Goal: Task Accomplishment & Management: Use online tool/utility

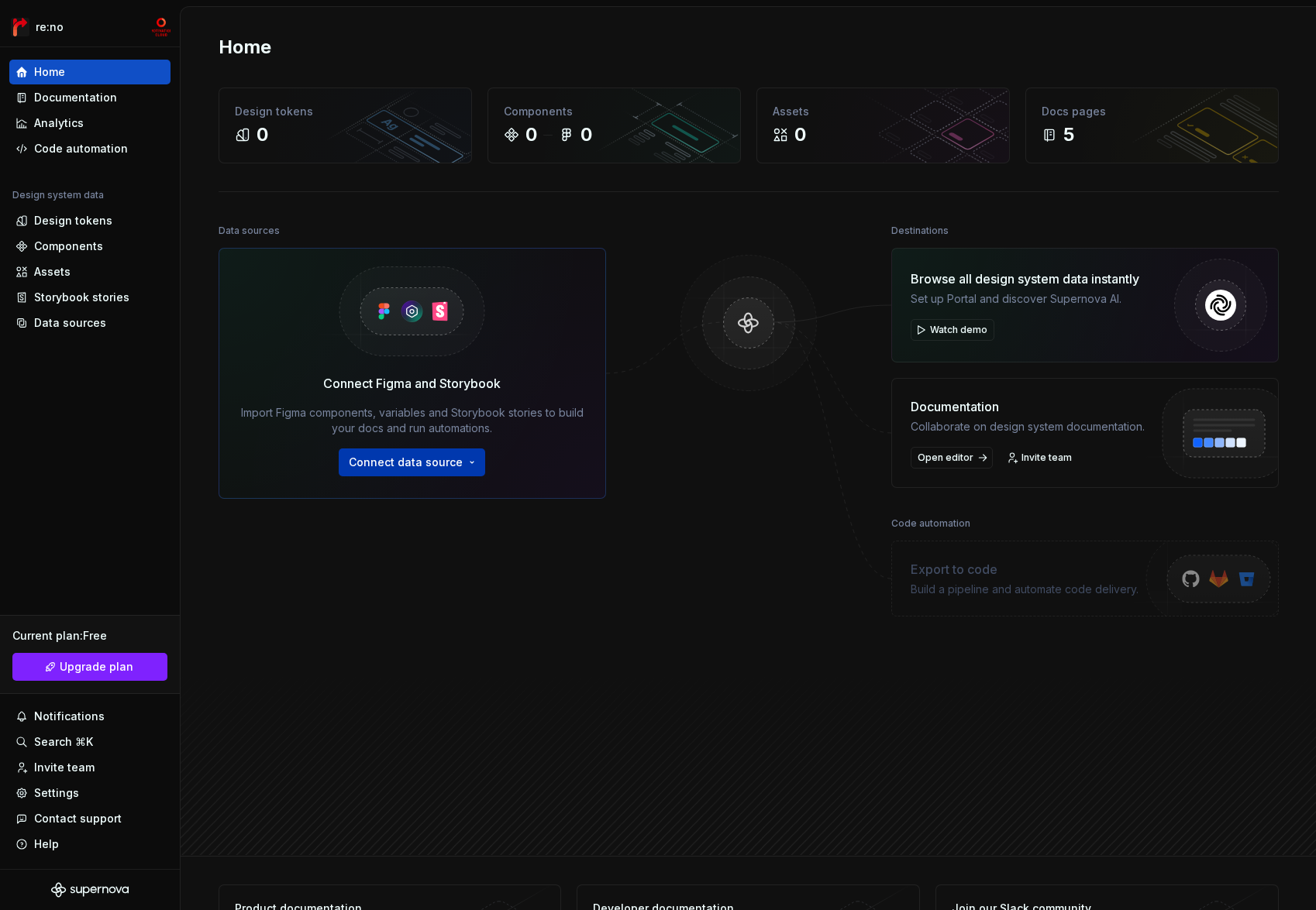
click at [447, 464] on span "Connect data source" at bounding box center [406, 463] width 114 height 15
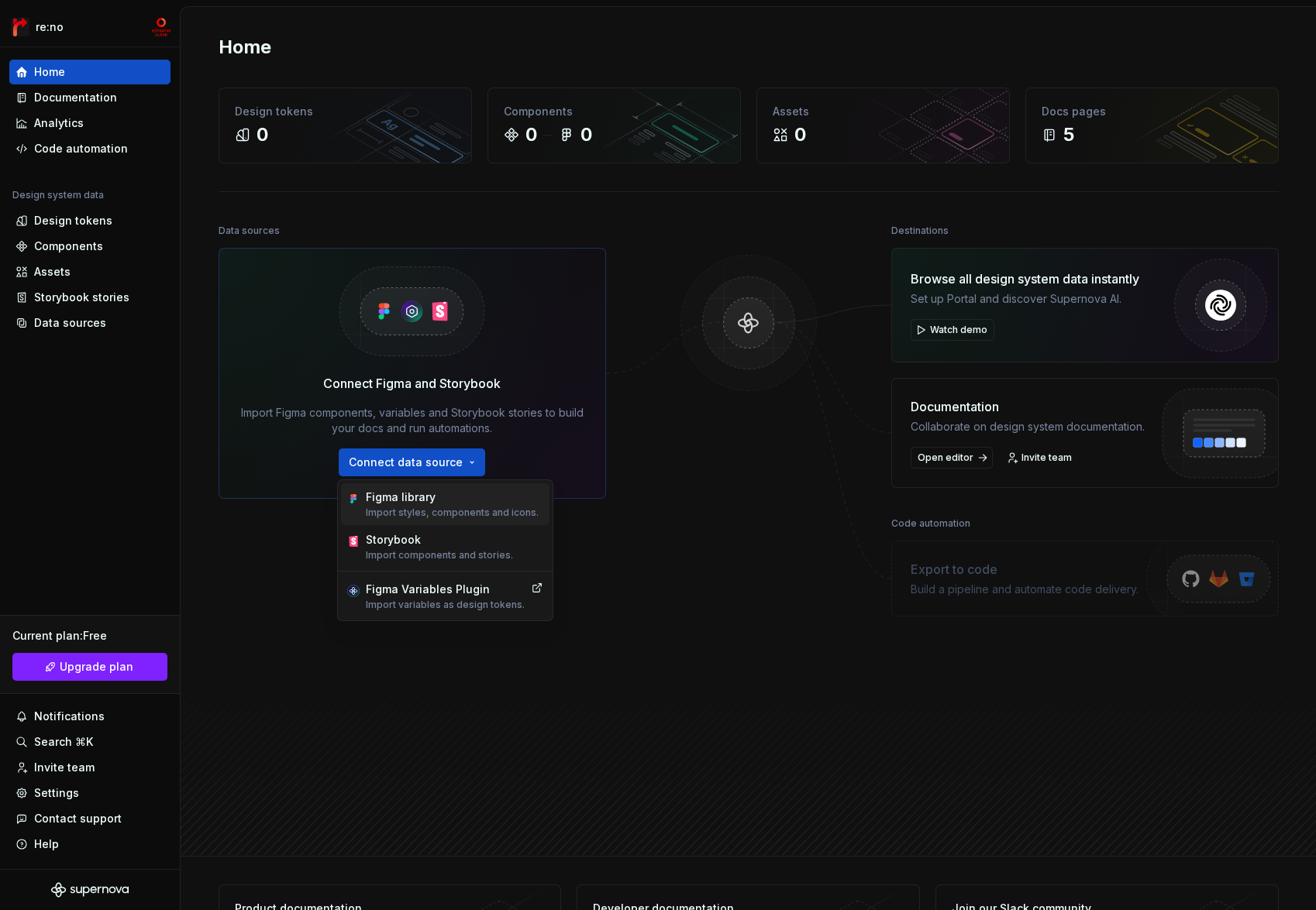
click at [459, 511] on p "Import styles, components and icons." at bounding box center [452, 513] width 173 height 13
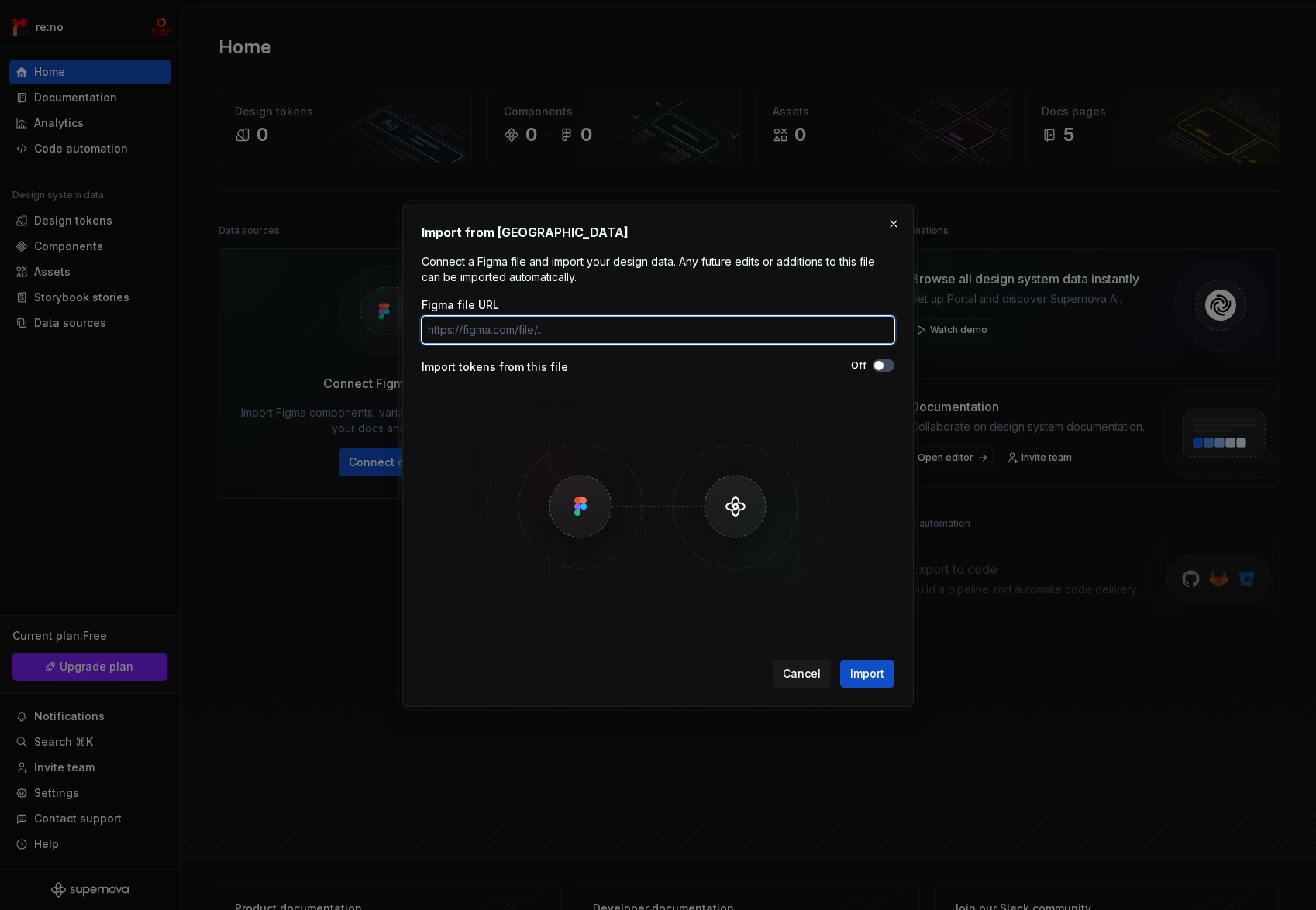
click at [535, 332] on input "Figma file URL" at bounding box center [658, 330] width 473 height 28
paste input "[URL][DOMAIN_NAME]"
type input "[URL][DOMAIN_NAME]"
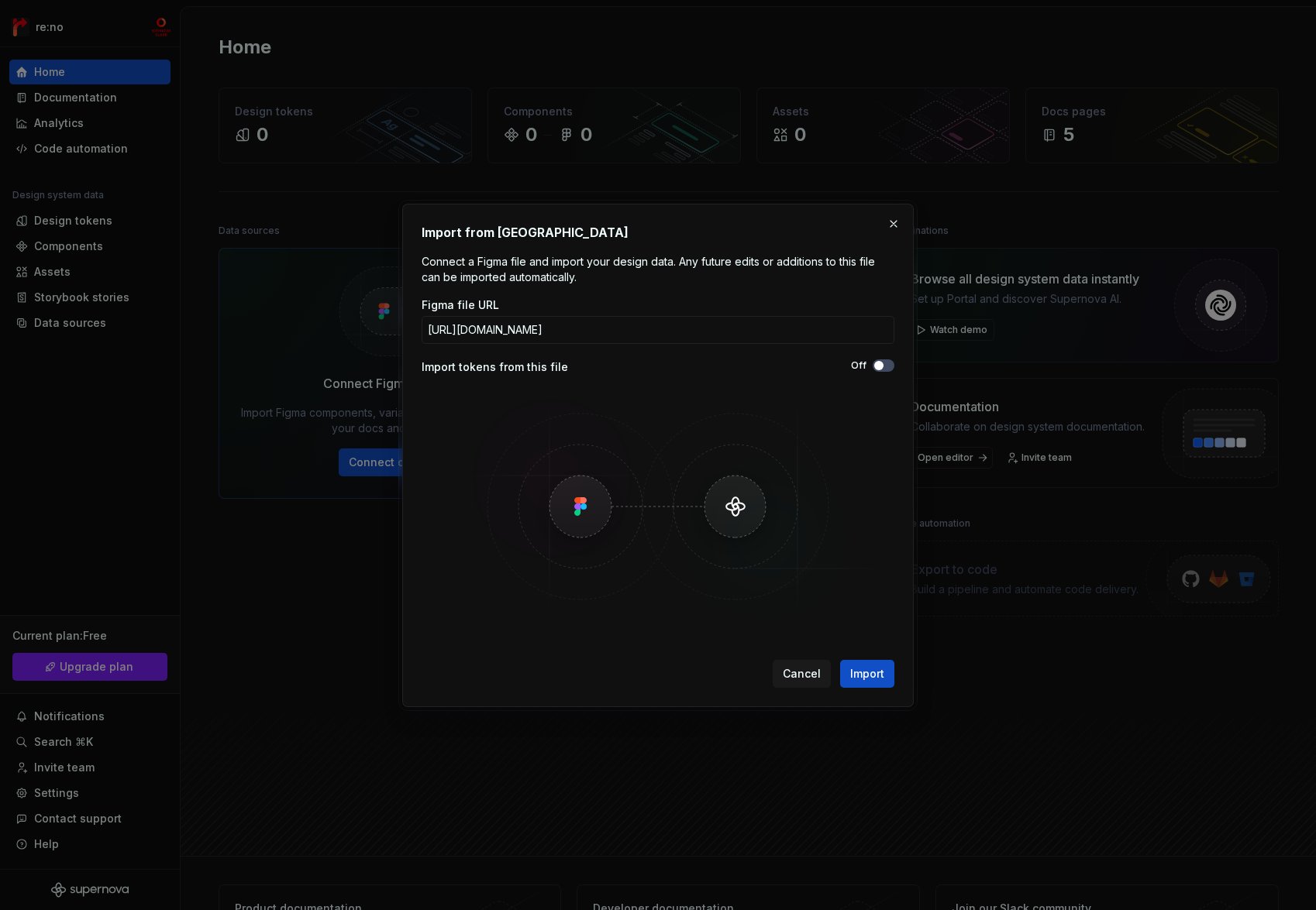
click at [813, 395] on img at bounding box center [657, 506] width 449 height 233
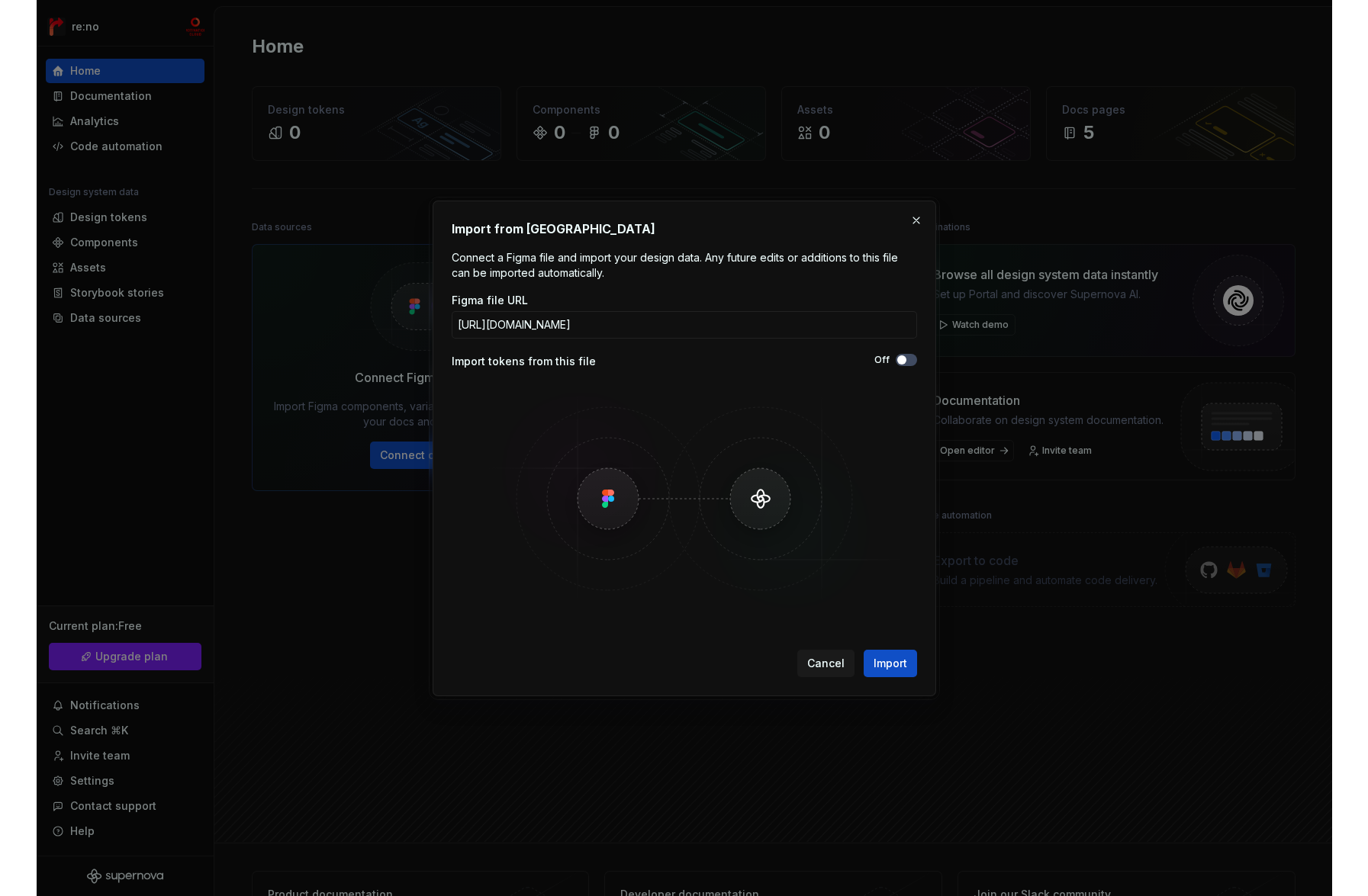
scroll to position [0, 0]
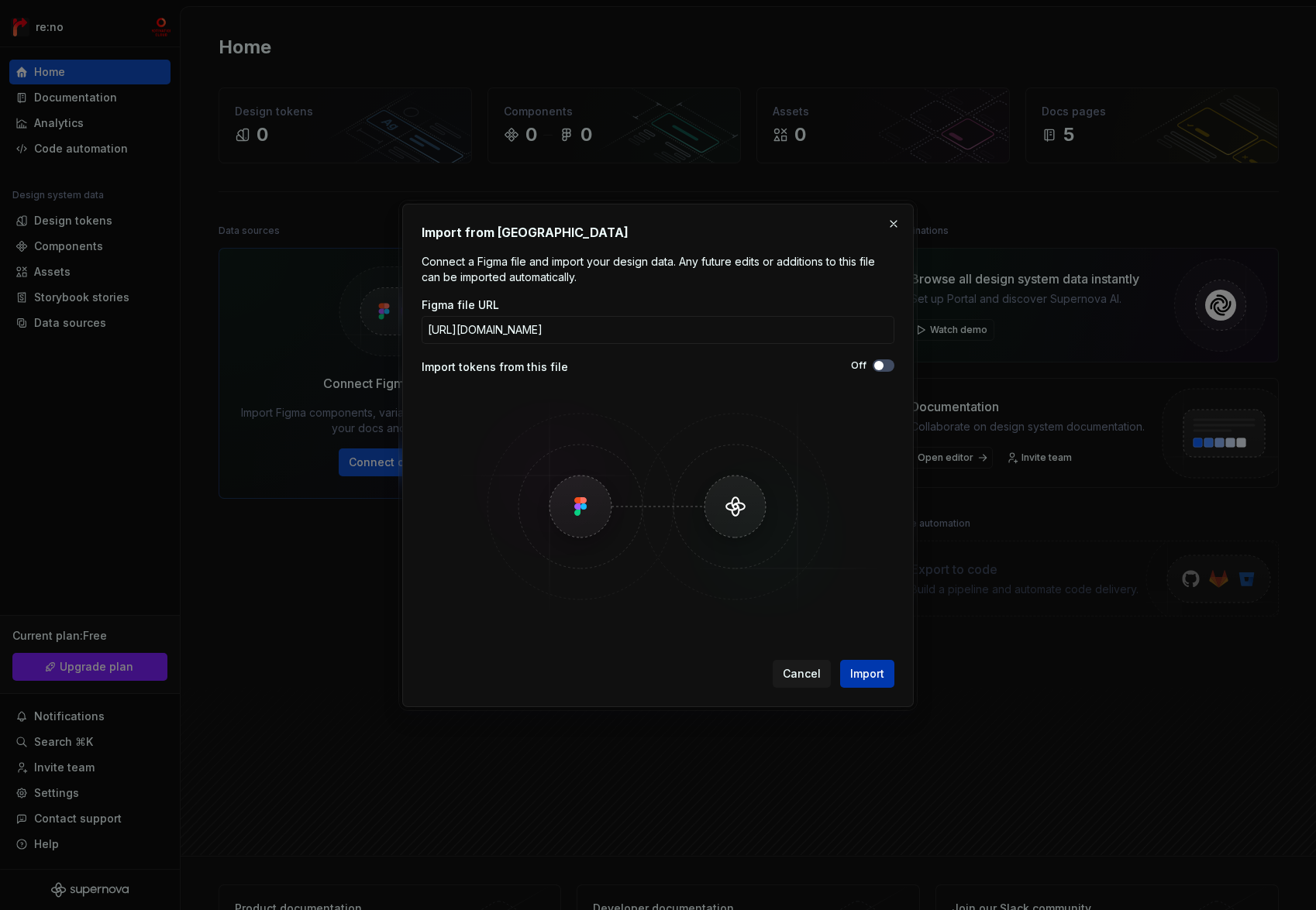
click at [852, 666] on span "Import" at bounding box center [867, 674] width 34 height 15
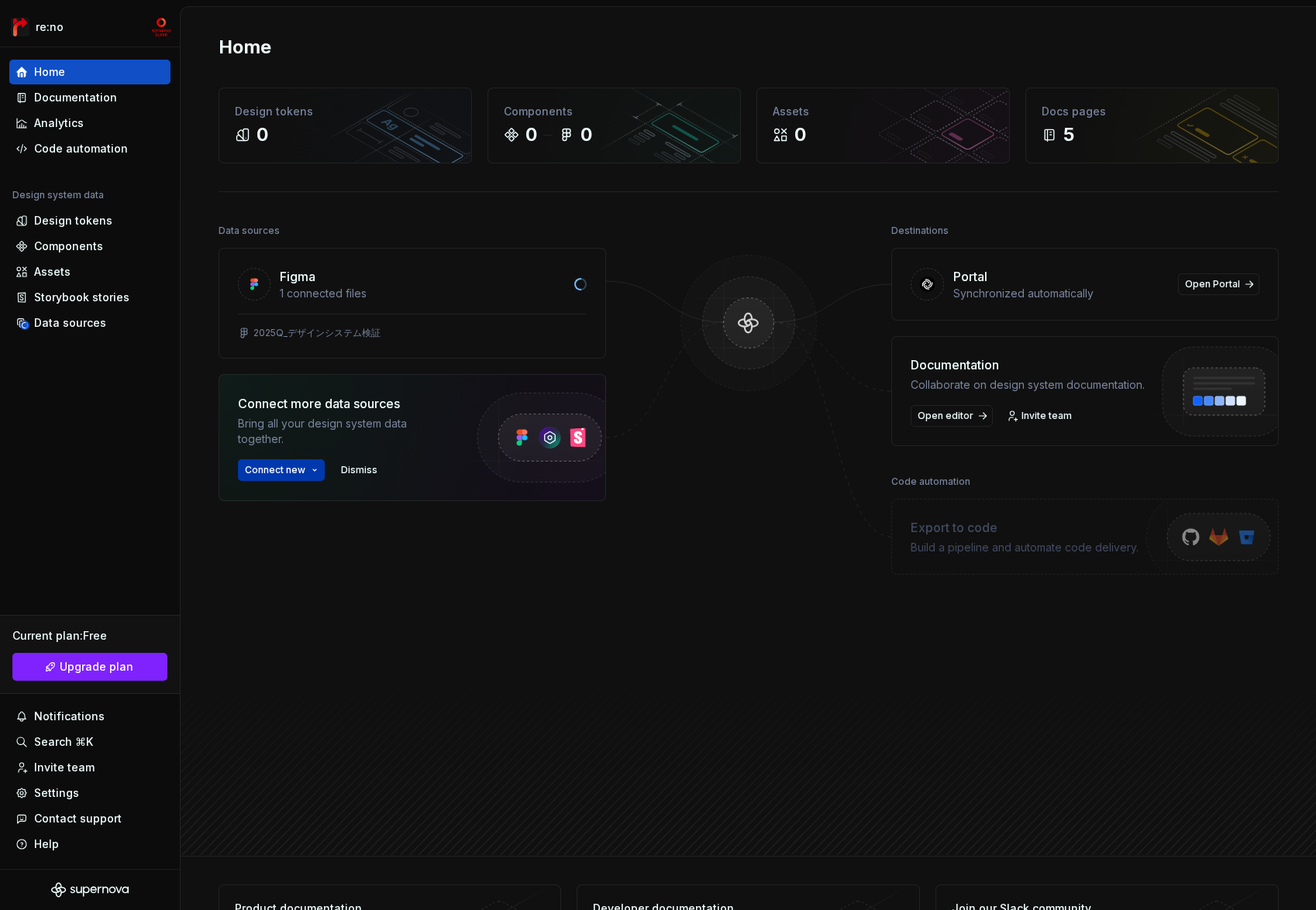
click at [283, 461] on button "Connect new" at bounding box center [281, 469] width 87 height 21
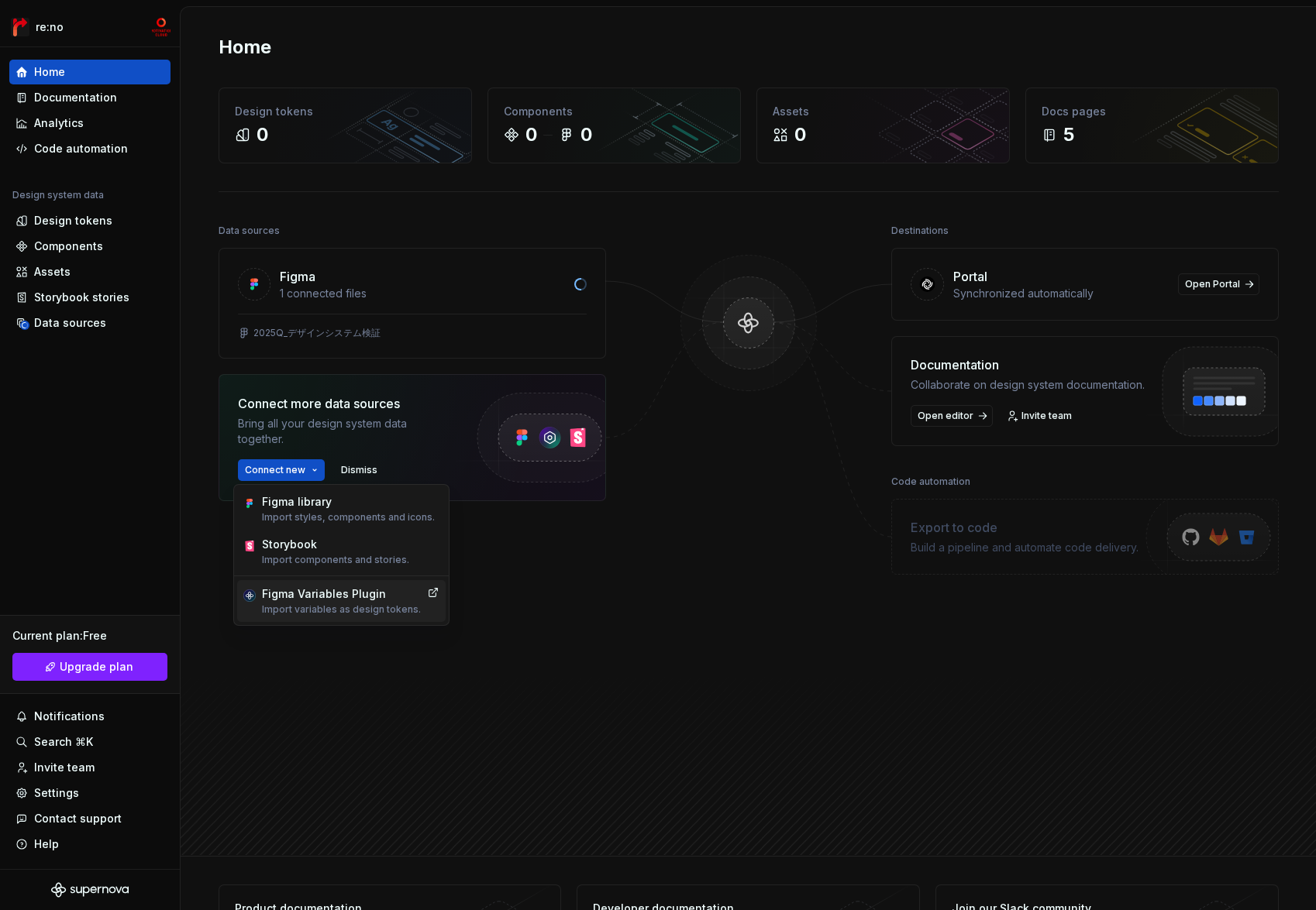
click at [315, 600] on div "Figma Variables Plugin" at bounding box center [341, 594] width 159 height 15
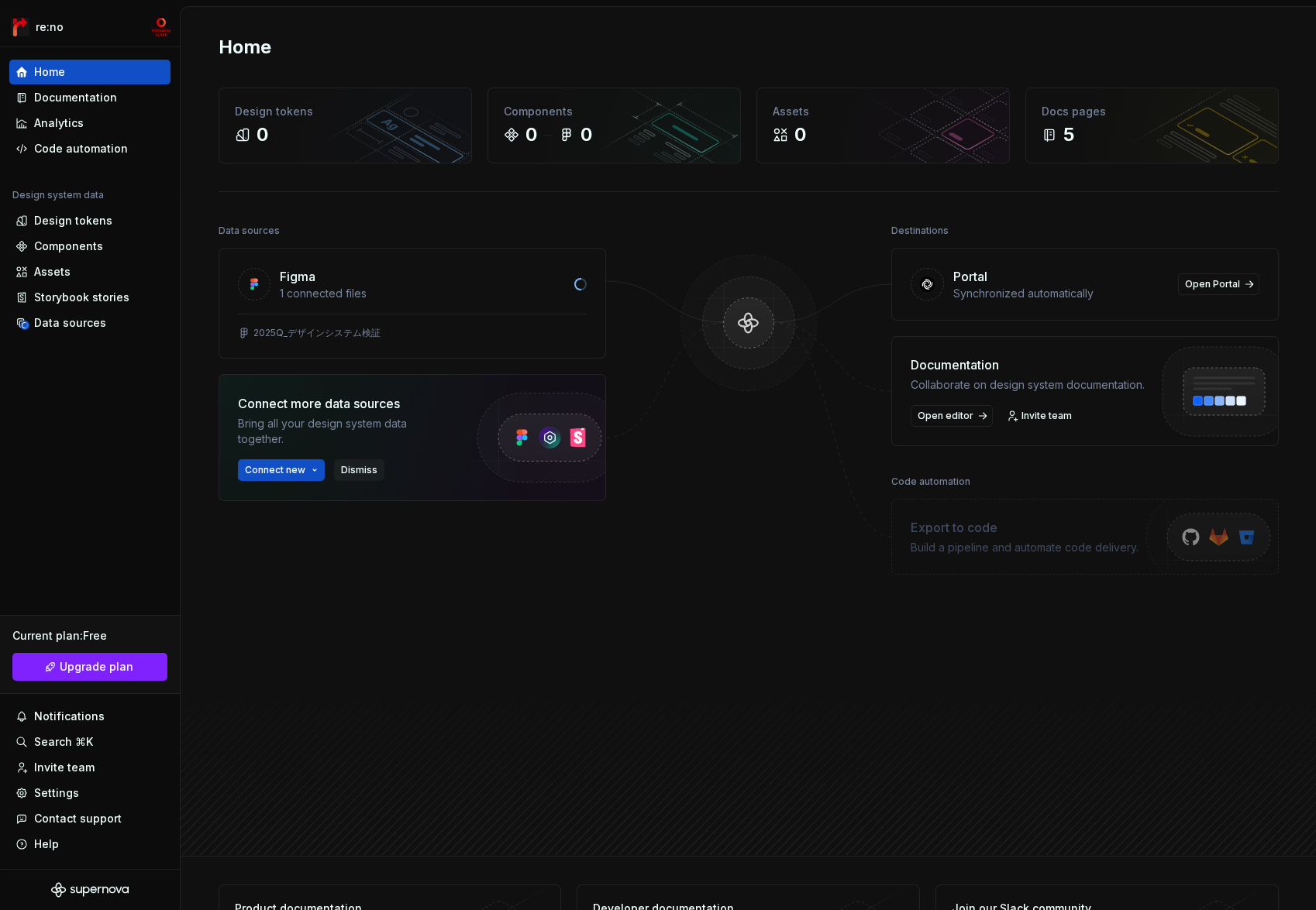
click at [355, 472] on span "Dismiss" at bounding box center [359, 470] width 37 height 13
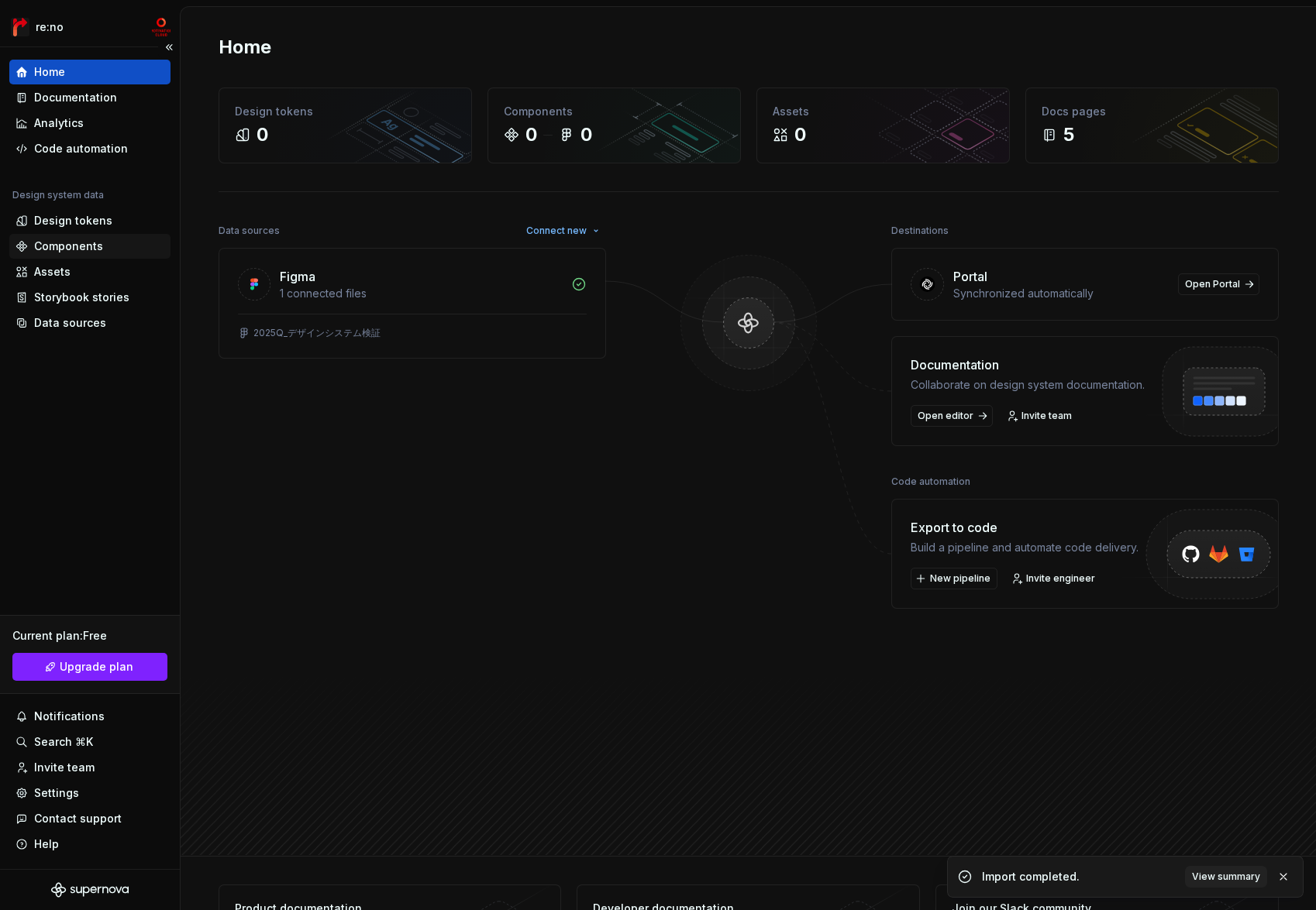
click at [83, 246] on div "Components" at bounding box center [68, 246] width 69 height 15
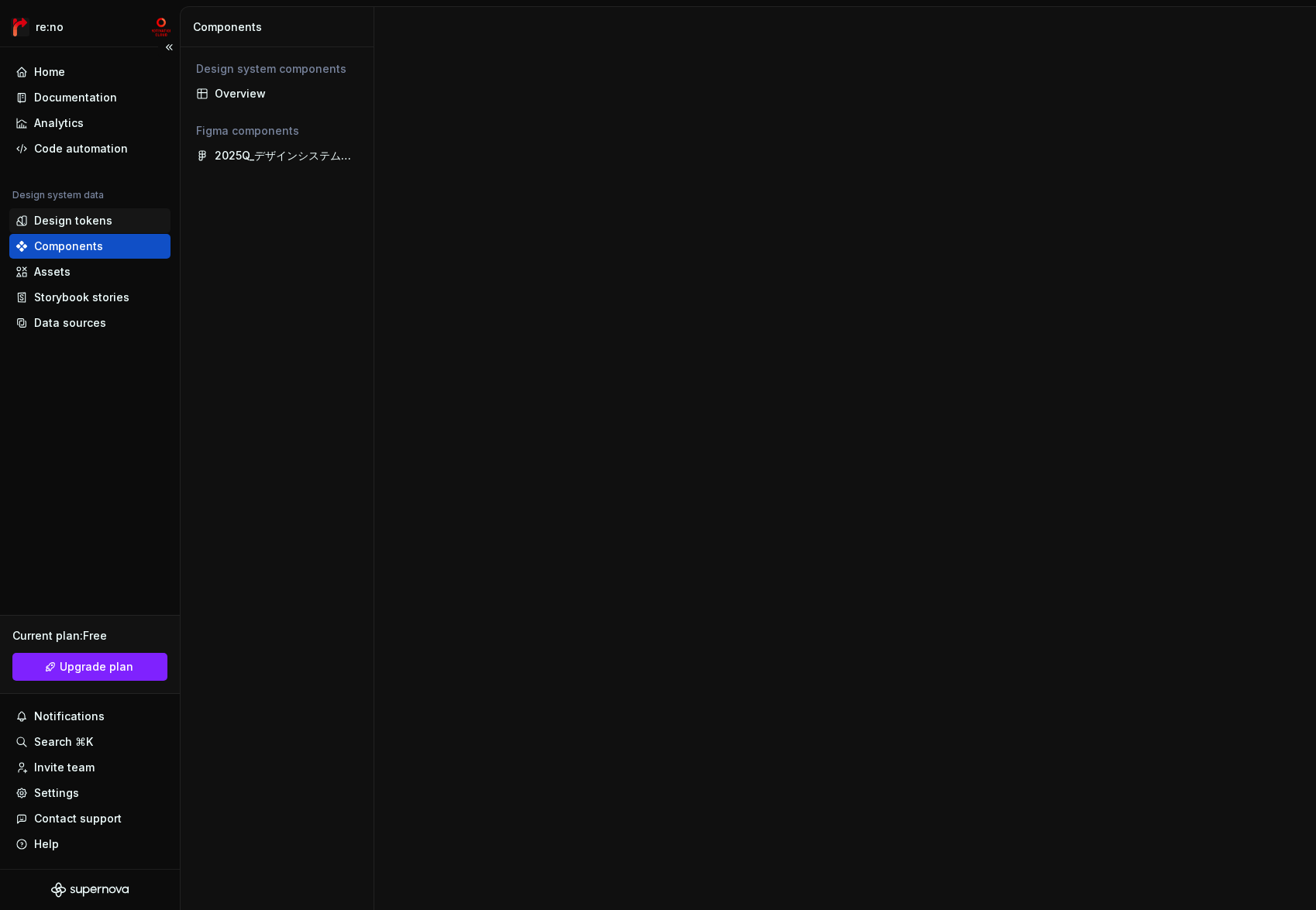
click at [94, 222] on div "Design tokens" at bounding box center [73, 221] width 78 height 15
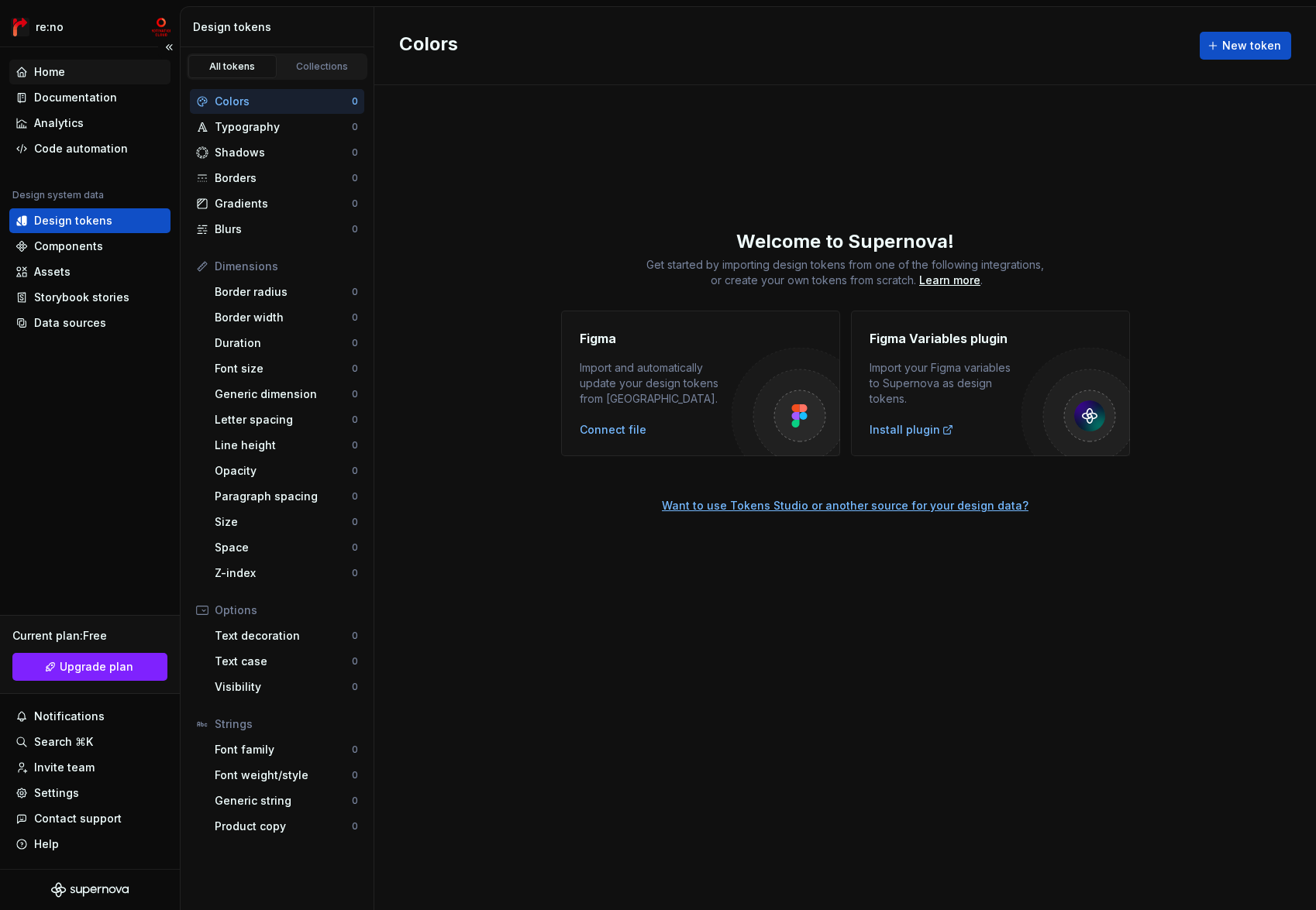
click at [78, 75] on div "Home" at bounding box center [89, 72] width 149 height 15
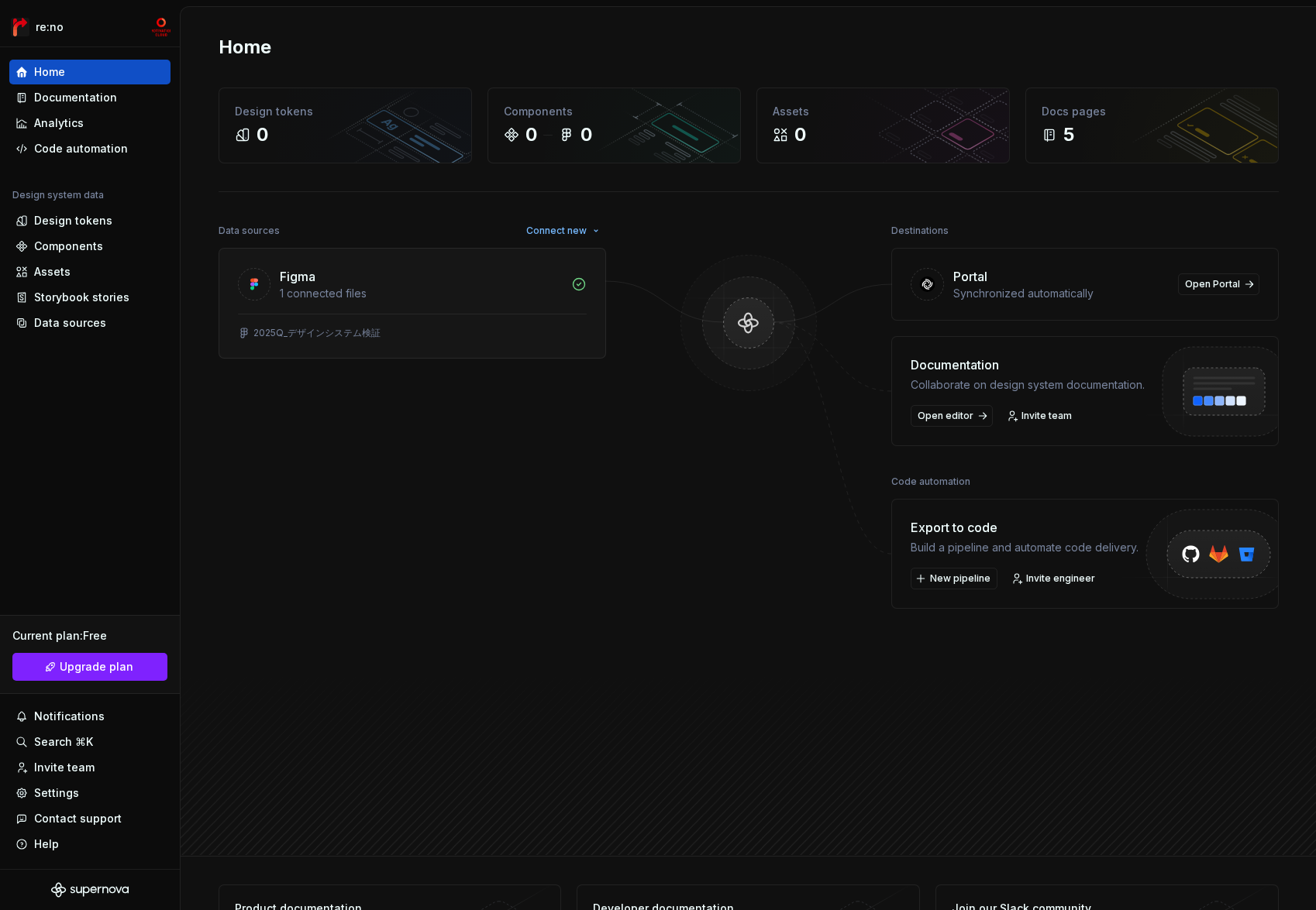
click at [377, 285] on div "Figma" at bounding box center [420, 277] width 282 height 19
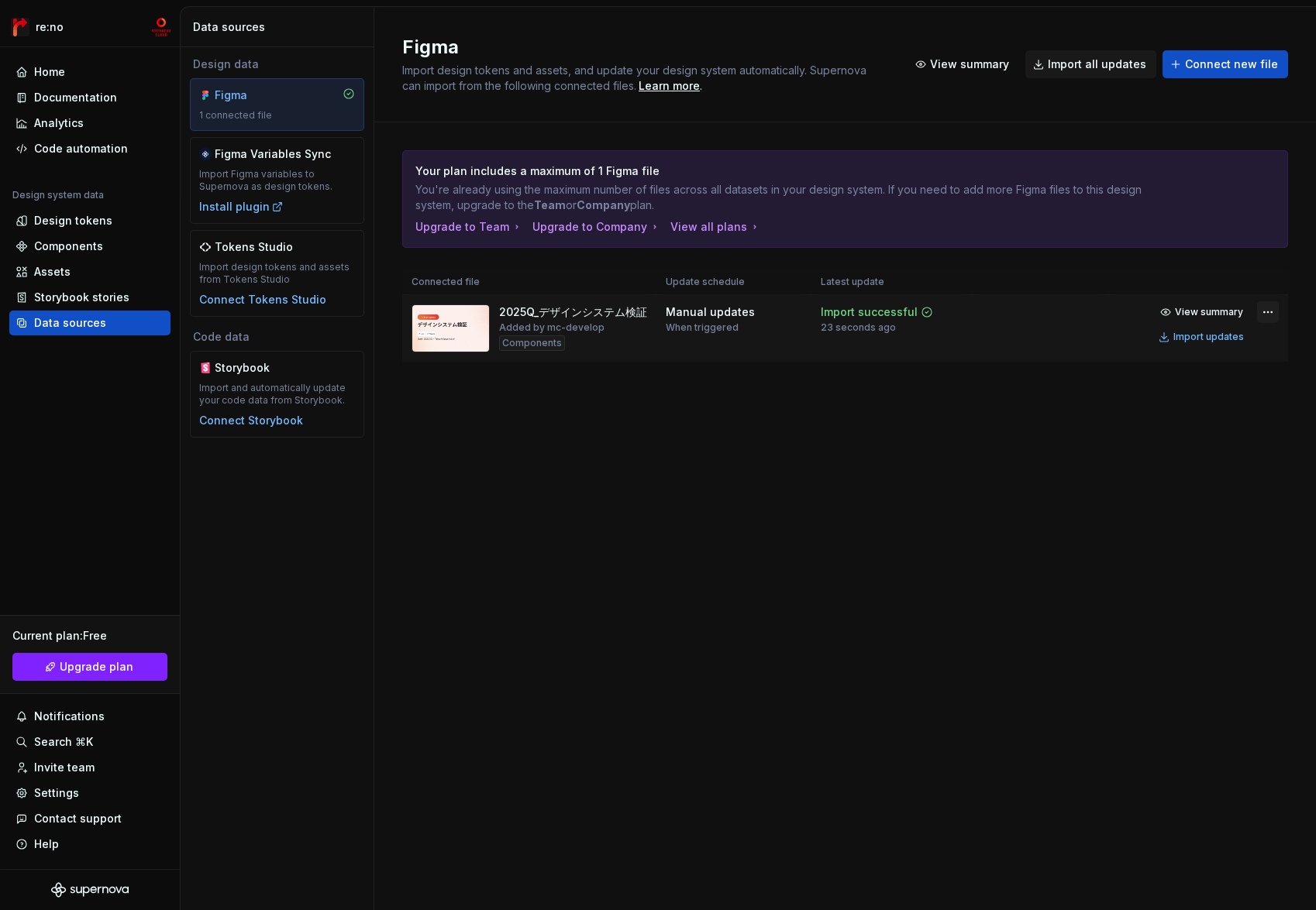
click at [1267, 312] on html "re:no Home Documentation Analytics Code automation Design system data Design to…" at bounding box center [658, 455] width 1316 height 910
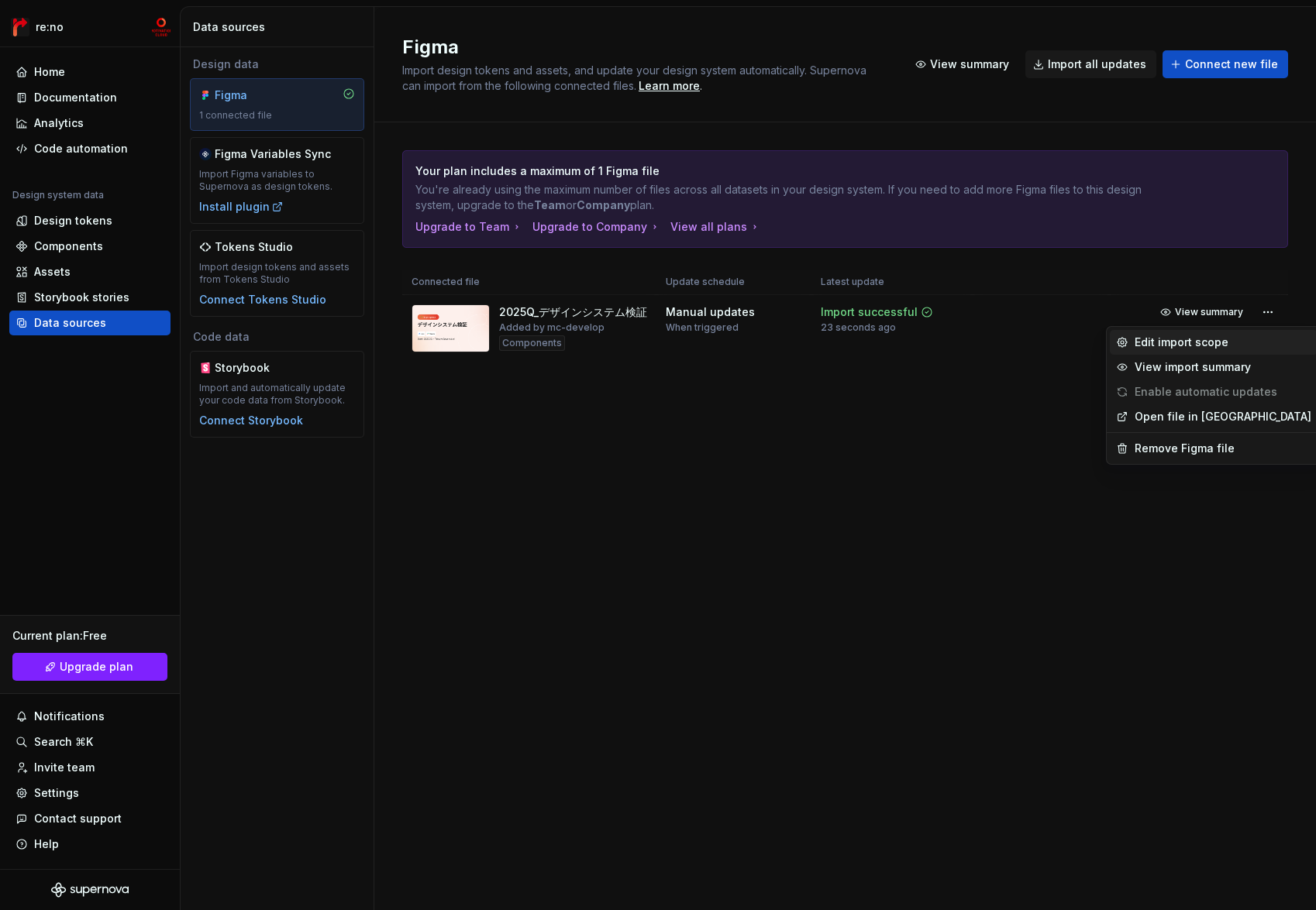
click at [1241, 345] on div "Edit import scope" at bounding box center [1222, 343] width 176 height 15
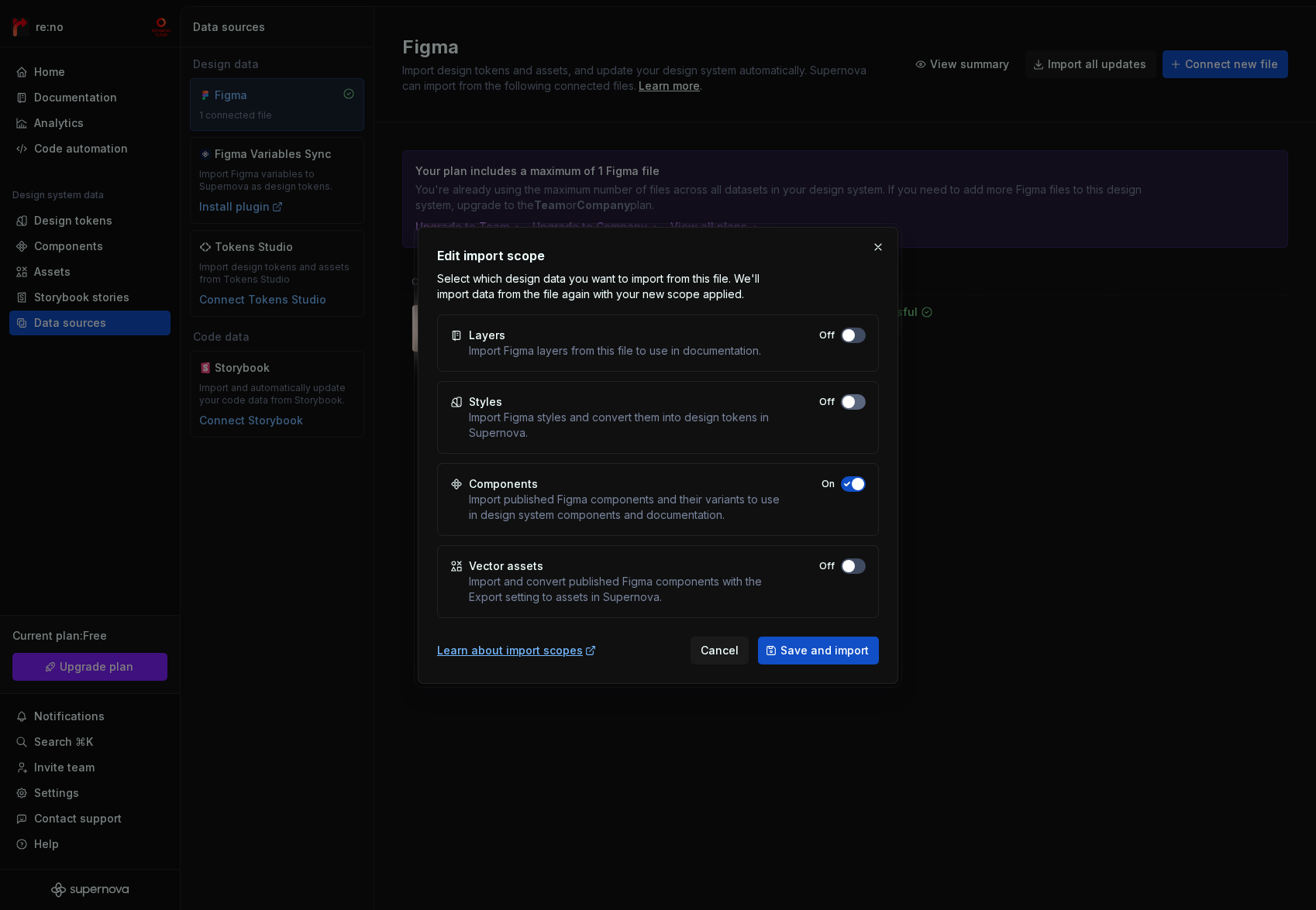
click at [857, 400] on button "Off" at bounding box center [852, 402] width 25 height 15
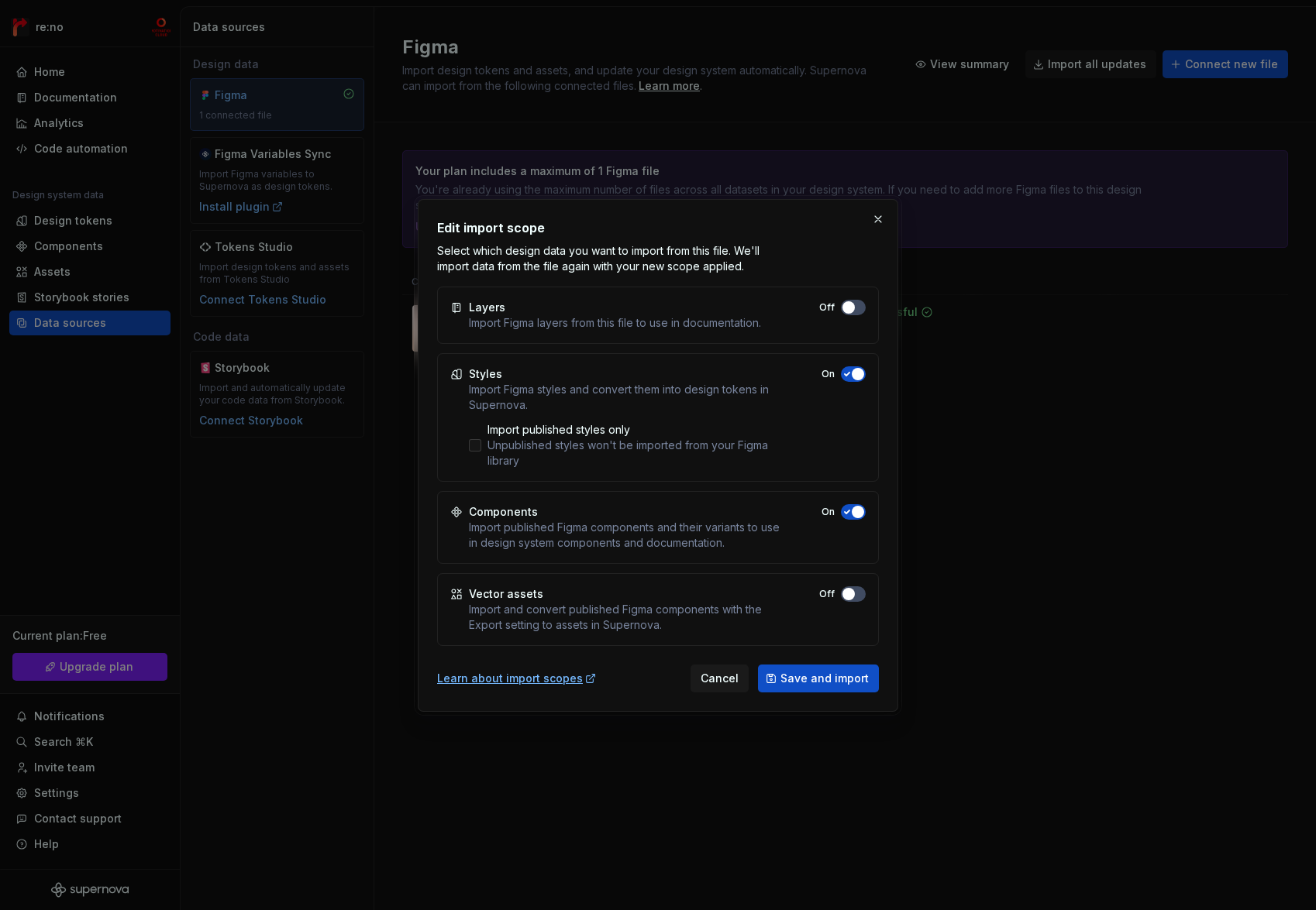
click at [557, 453] on div "Unpublished styles won't be imported from your Figma library" at bounding box center [634, 453] width 294 height 31
click at [817, 682] on span "Save and import" at bounding box center [825, 678] width 89 height 15
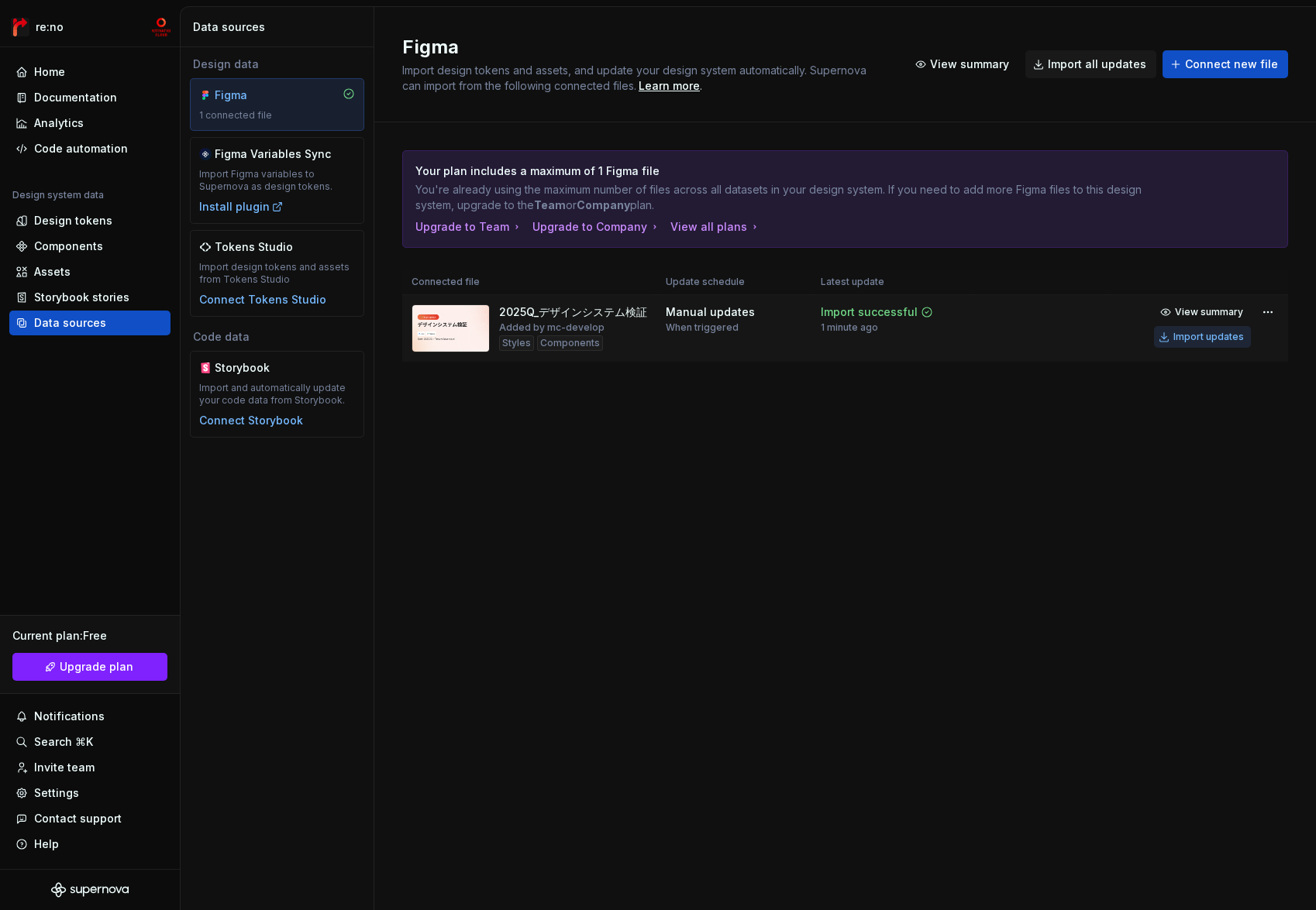
click at [1192, 337] on div "Import updates" at bounding box center [1208, 337] width 71 height 13
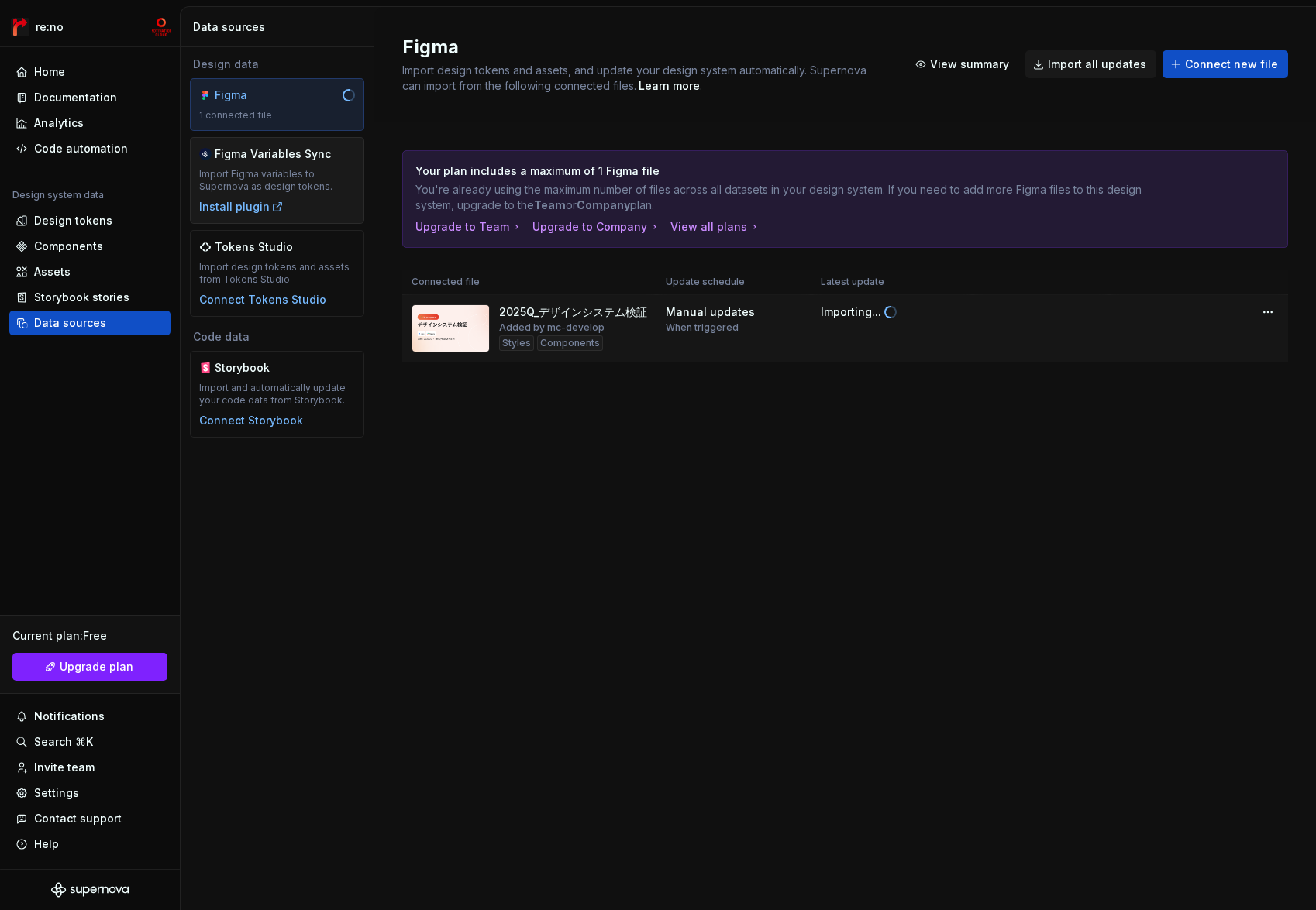
click at [220, 153] on div "Figma Variables Sync" at bounding box center [273, 154] width 116 height 15
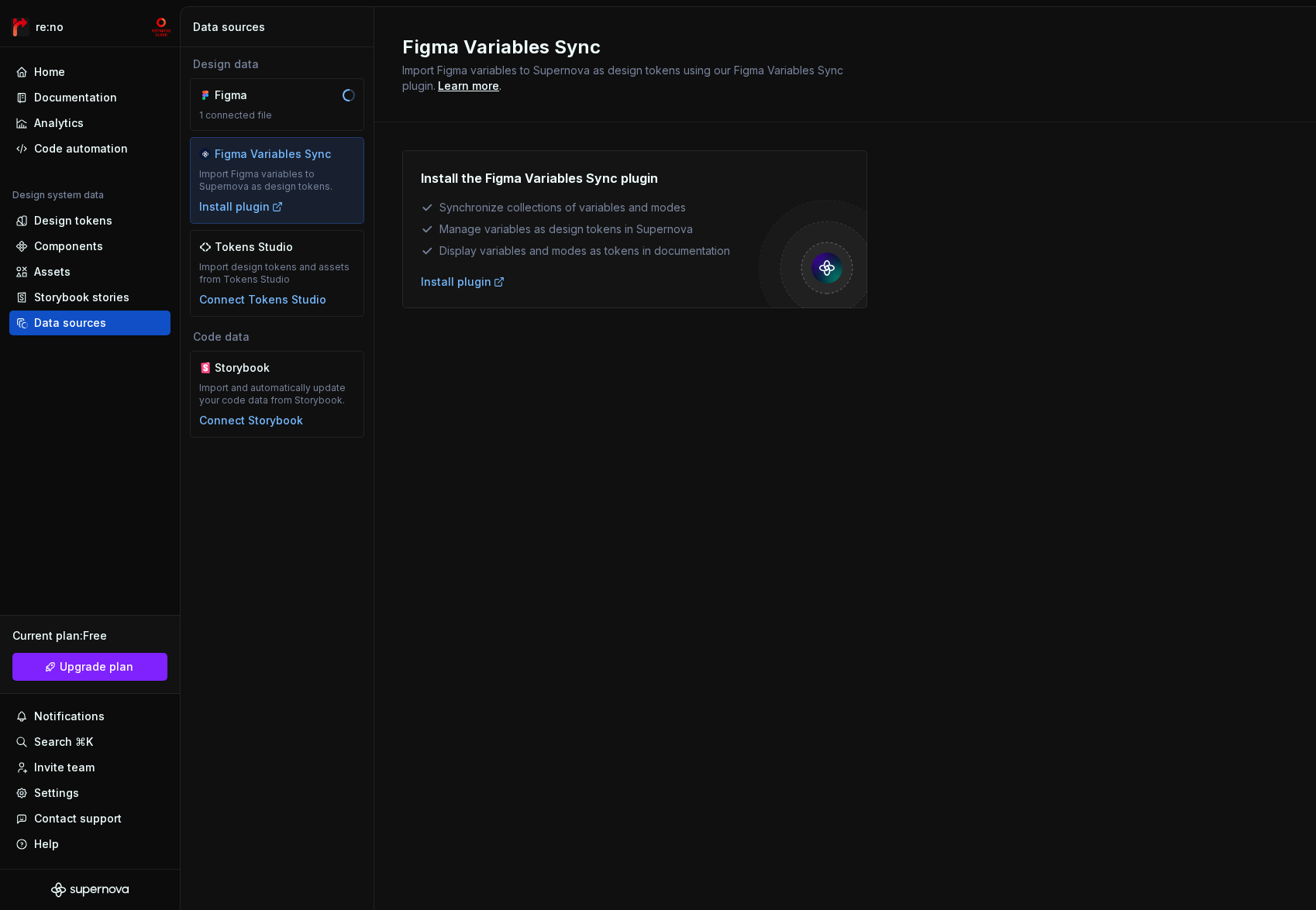
click at [523, 40] on h2 "Figma Variables Sync" at bounding box center [835, 47] width 867 height 25
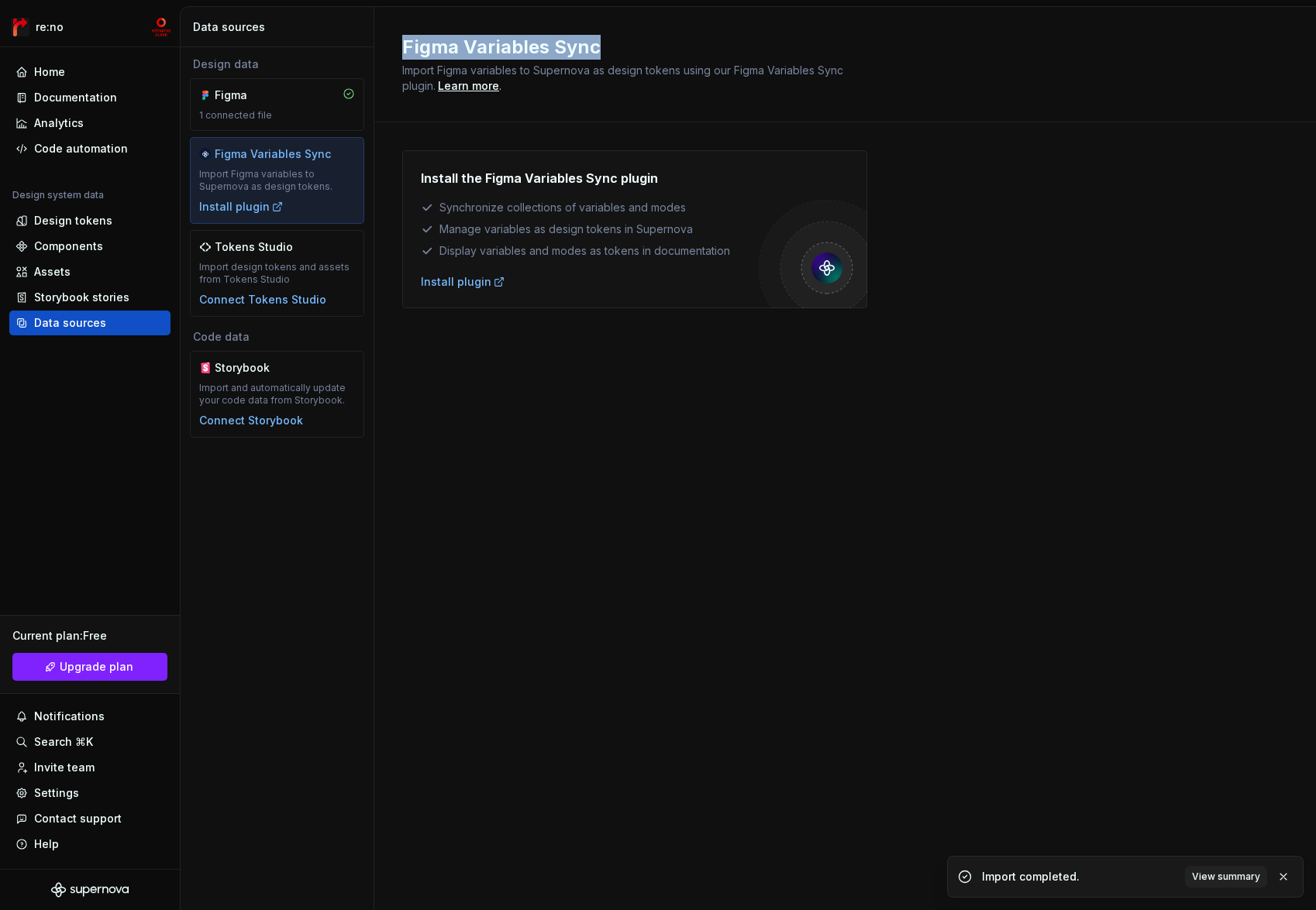
click at [523, 40] on h2 "Figma Variables Sync" at bounding box center [835, 47] width 867 height 25
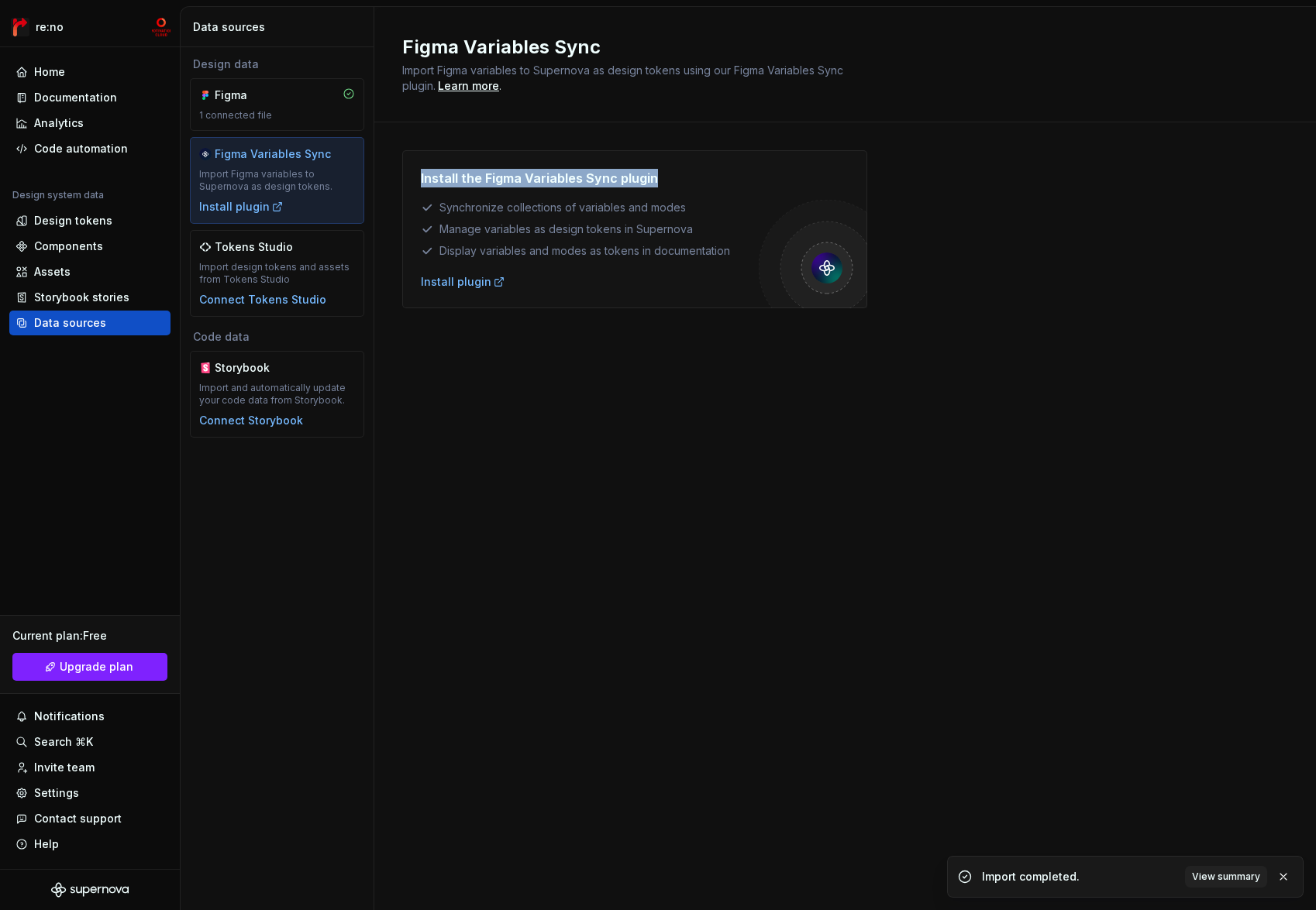
drag, startPoint x: 650, startPoint y: 177, endPoint x: 403, endPoint y: 174, distance: 247.0
click at [403, 174] on div "Install the Figma Variables Sync plugin Synchronize collections of variables an…" at bounding box center [634, 228] width 465 height 158
click at [534, 176] on h4 "Install the Figma Variables Sync plugin" at bounding box center [540, 178] width 237 height 19
drag, startPoint x: 482, startPoint y: 181, endPoint x: 667, endPoint y: 183, distance: 185.0
click at [667, 183] on div "Install the Figma Variables Sync plugin" at bounding box center [590, 178] width 338 height 19
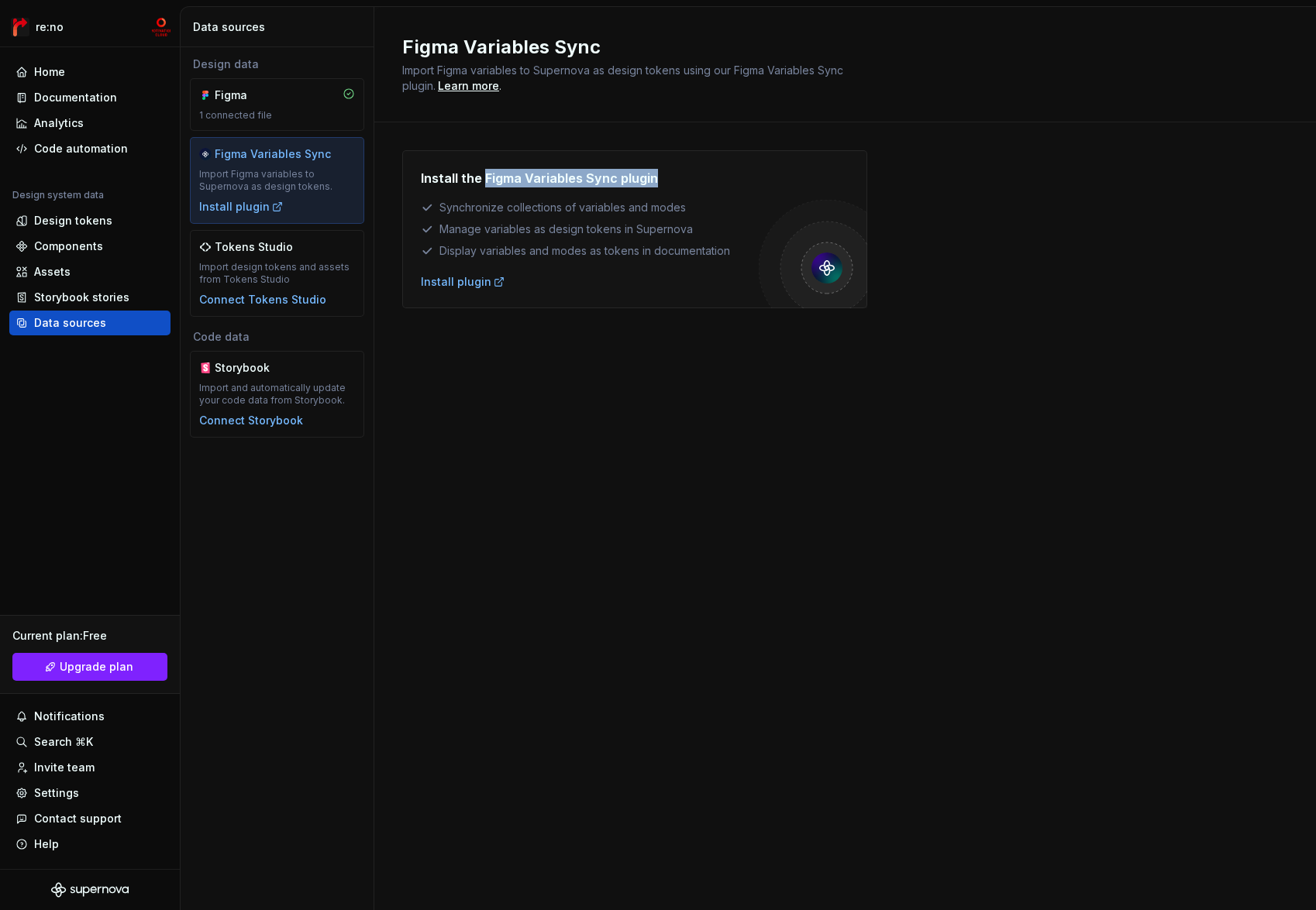
copy h4 "Figma Variables Sync plugin"
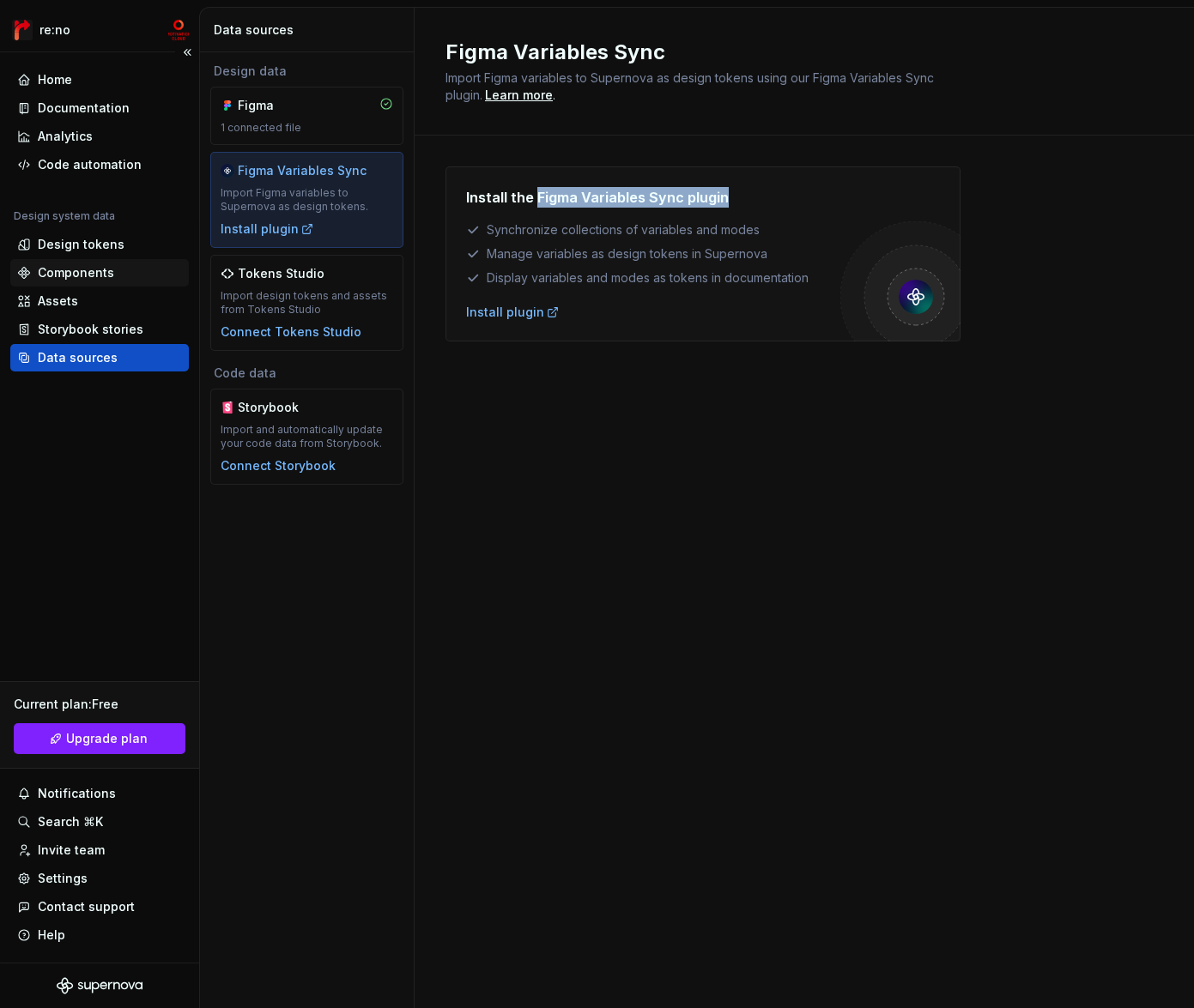
click at [82, 273] on div "Components" at bounding box center [76, 273] width 76 height 17
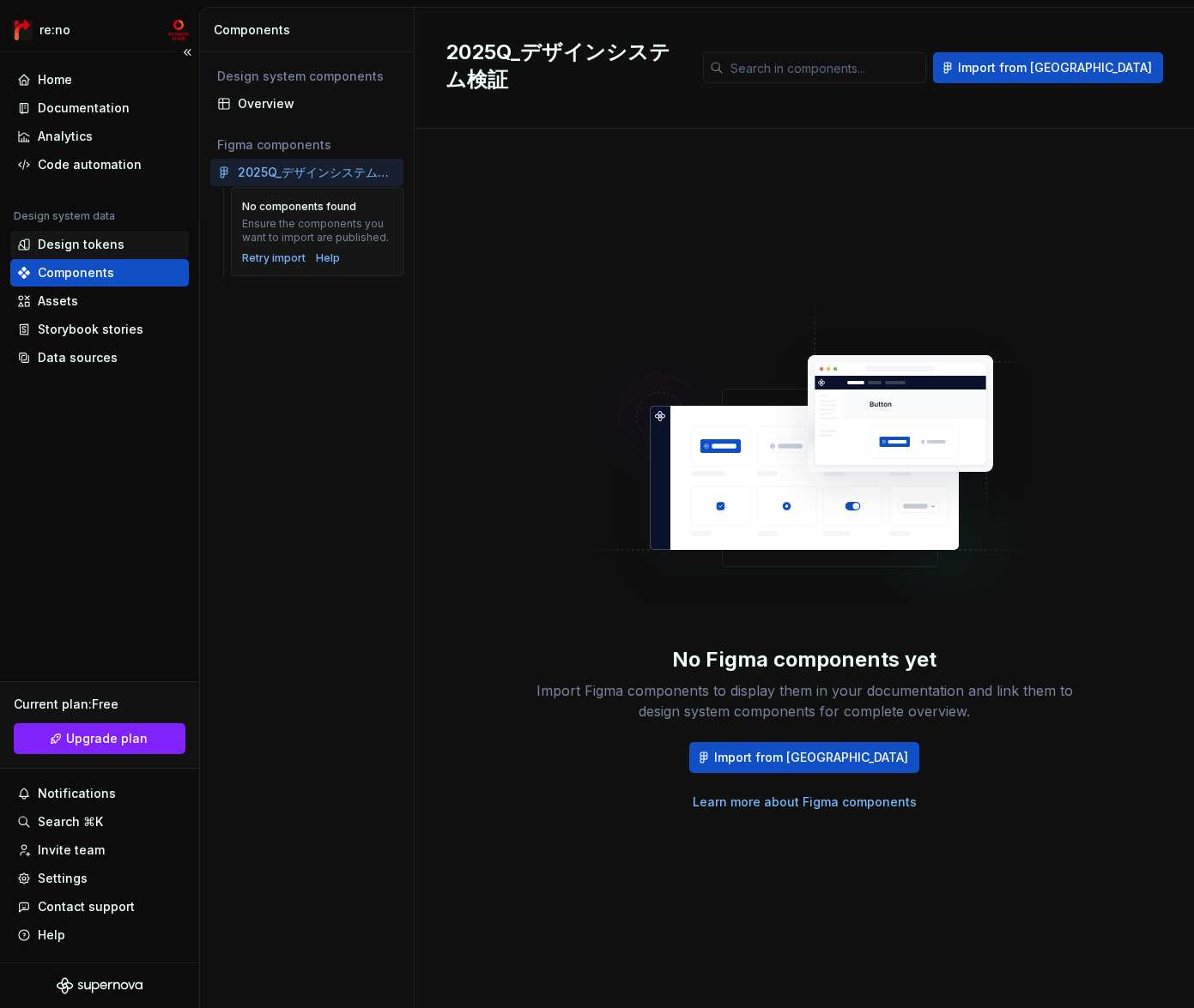
click at [93, 241] on div "Design tokens" at bounding box center [81, 244] width 87 height 17
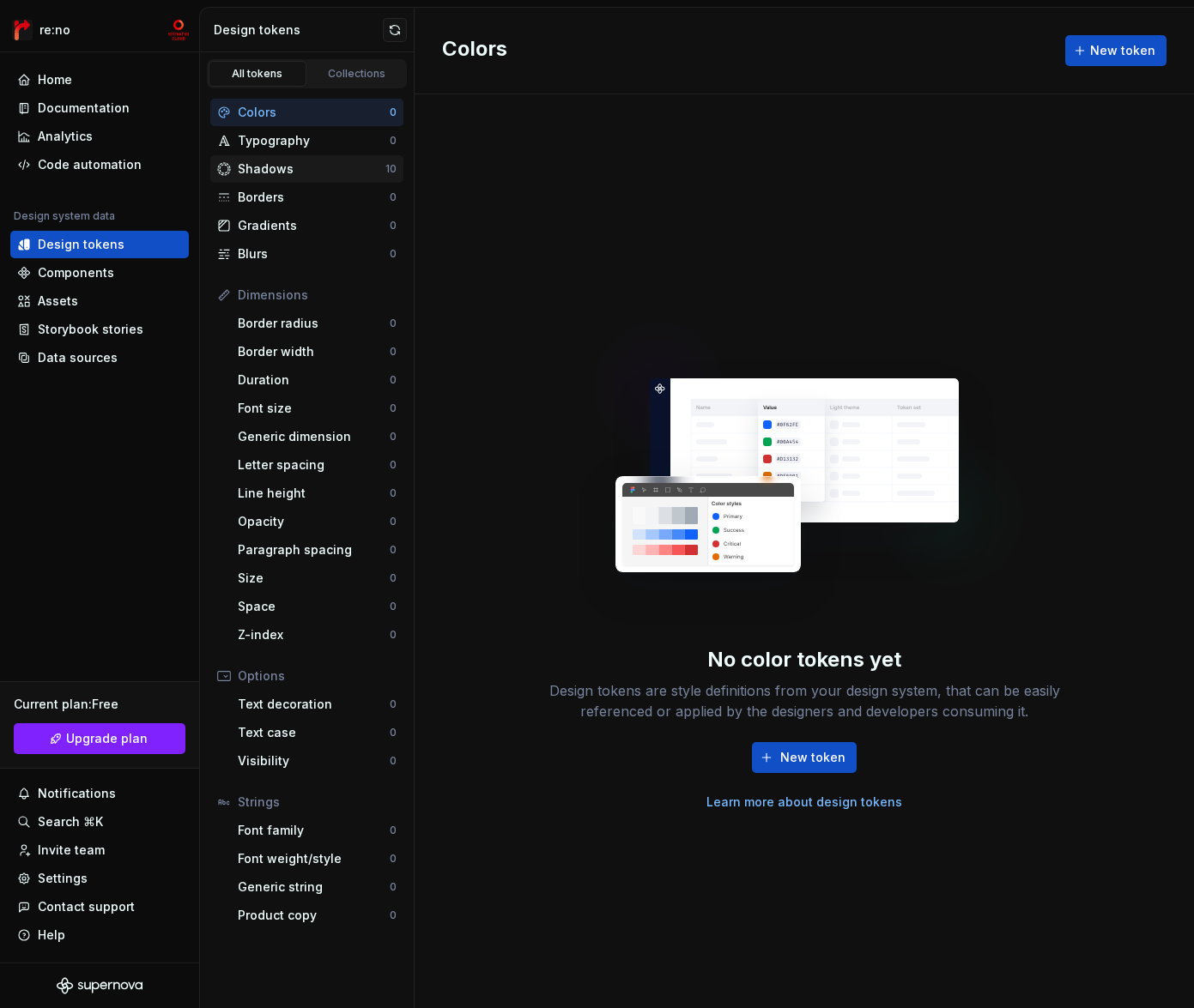
click at [340, 172] on div "Shadows" at bounding box center [311, 169] width 147 height 17
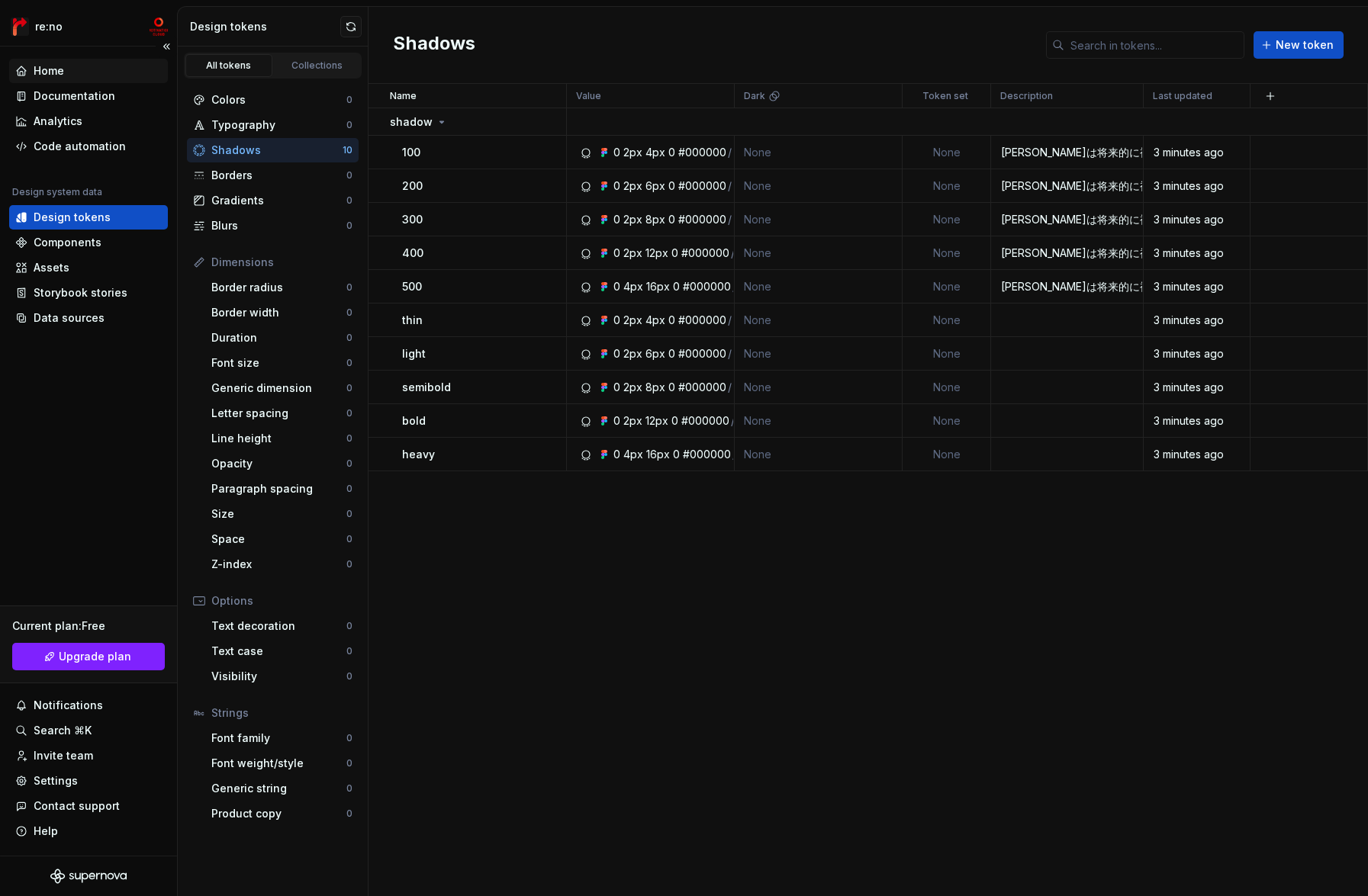
click at [63, 75] on div "Home" at bounding box center [88, 70] width 147 height 15
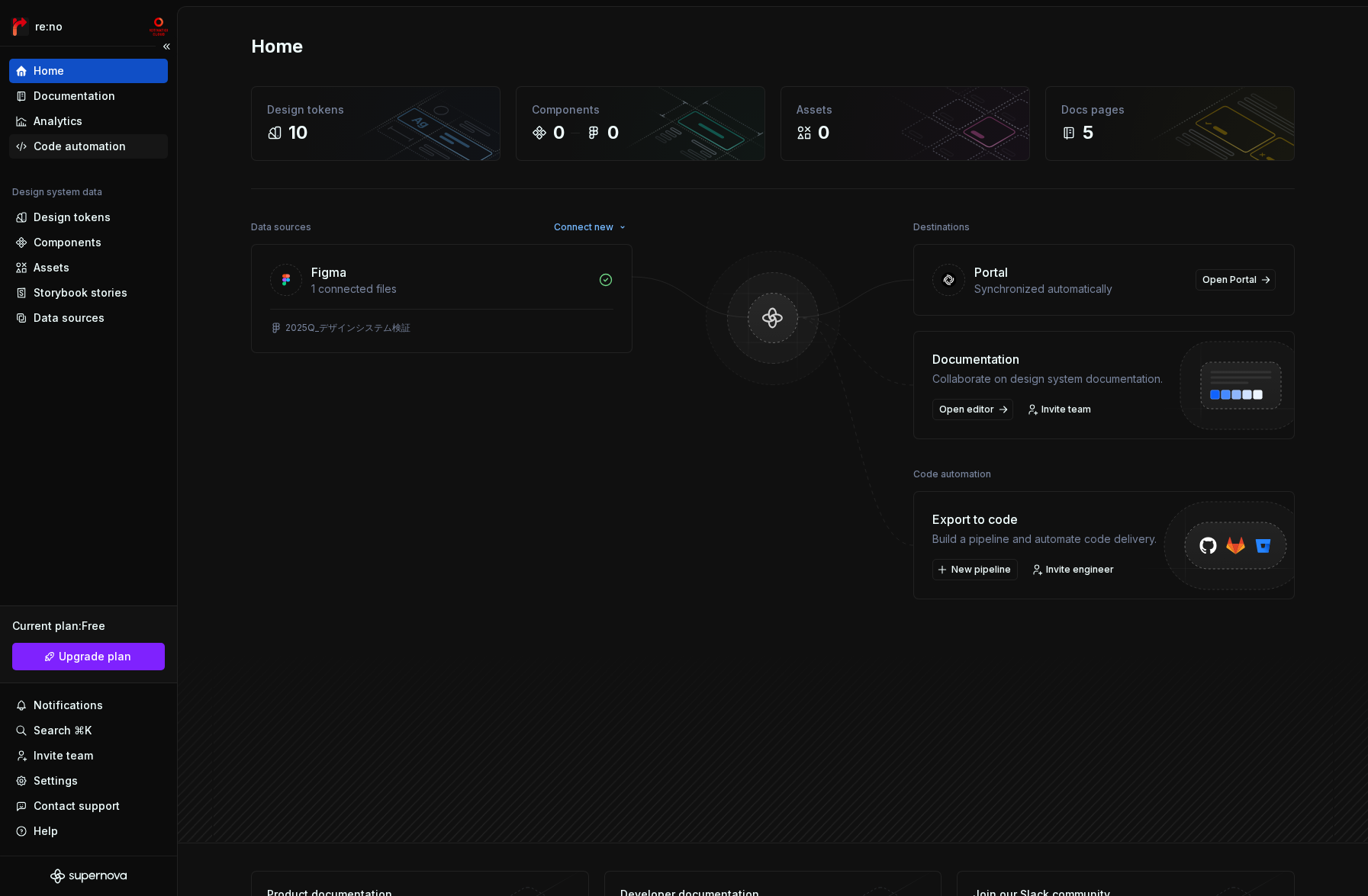
click at [69, 146] on div "Code automation" at bounding box center [80, 146] width 92 height 15
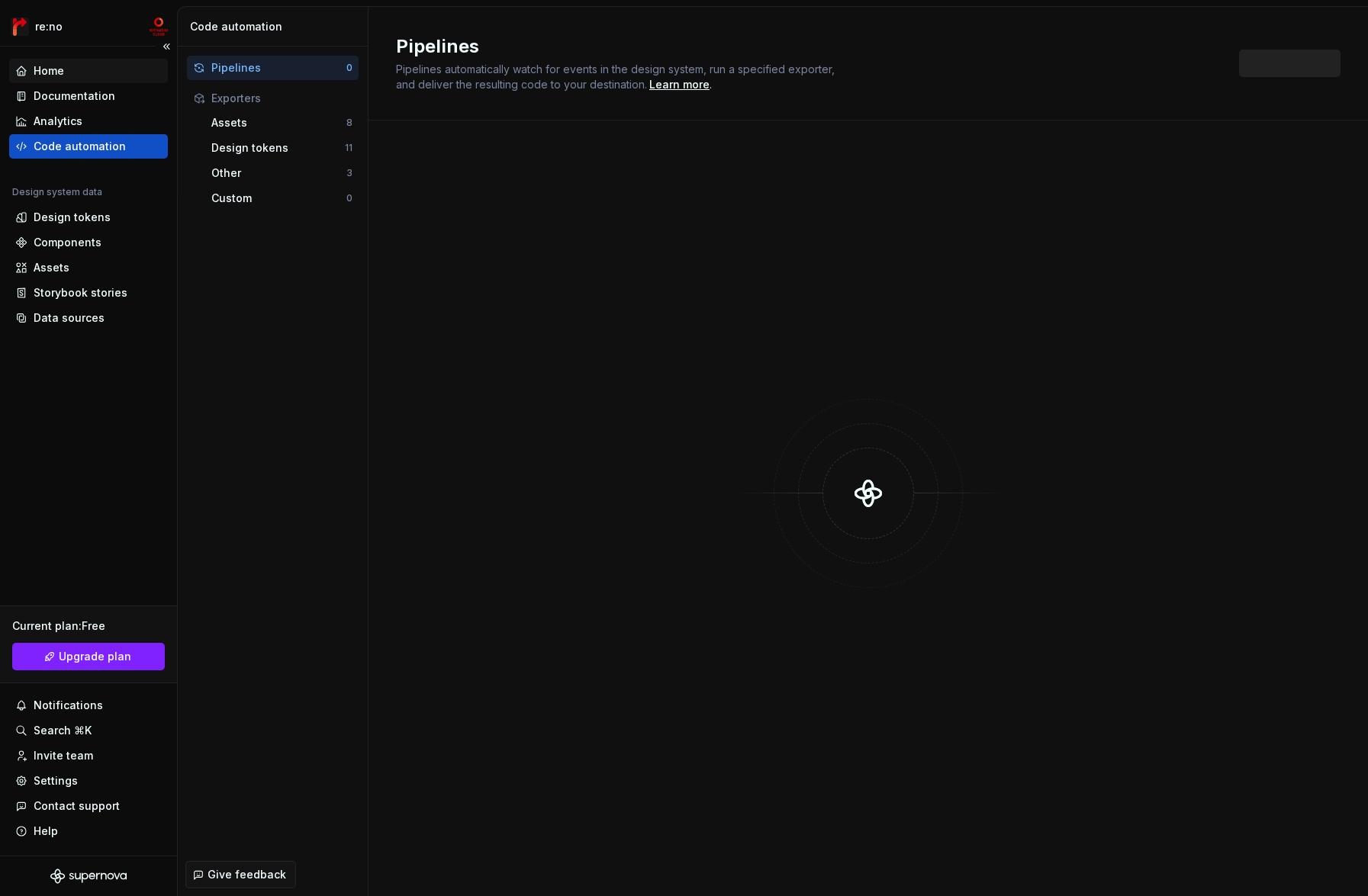
click at [55, 81] on div "Home" at bounding box center [88, 70] width 159 height 24
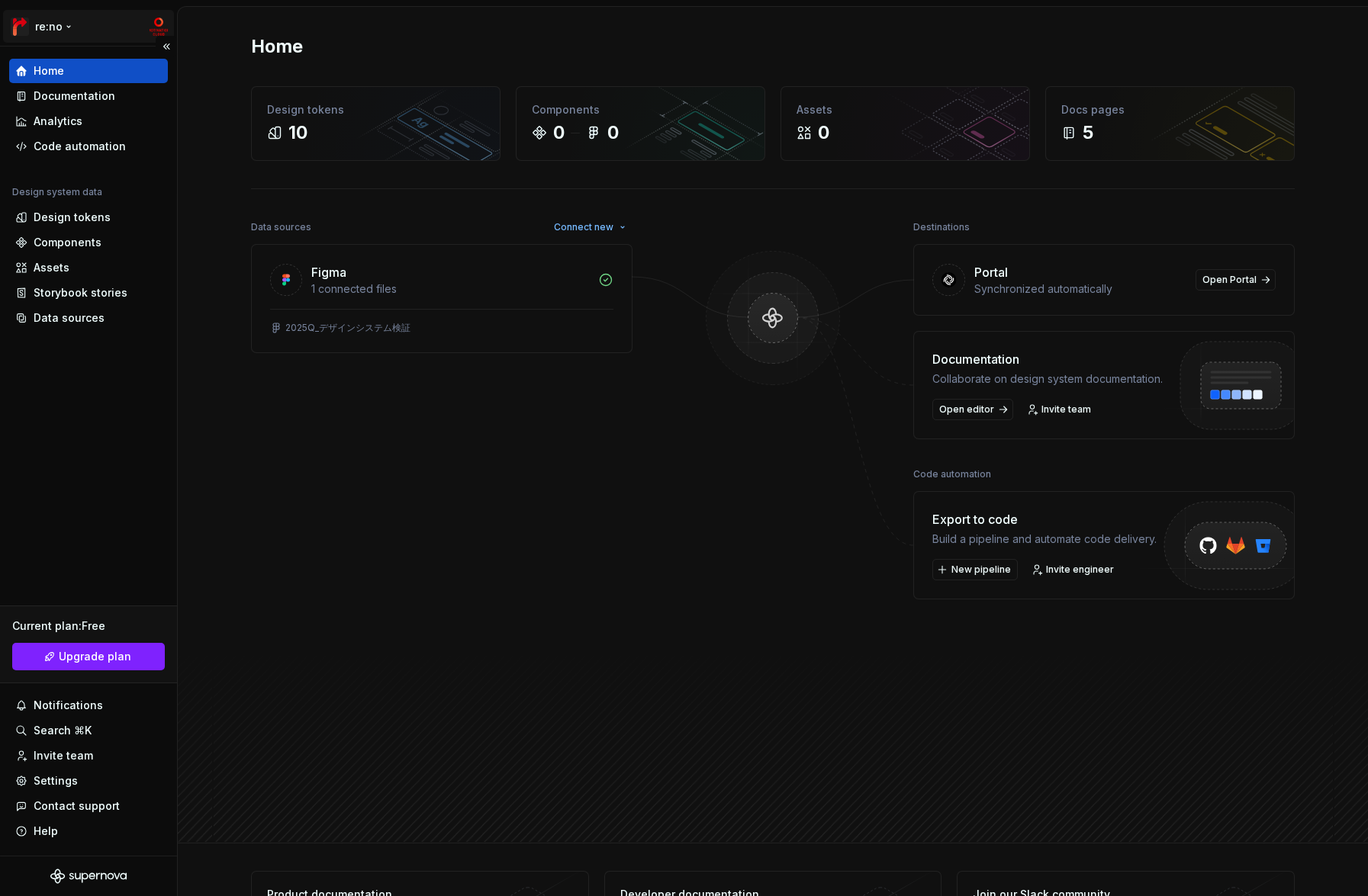
click at [163, 23] on html "re:no Home Documentation Analytics Code automation Design system data Design to…" at bounding box center [684, 448] width 1368 height 896
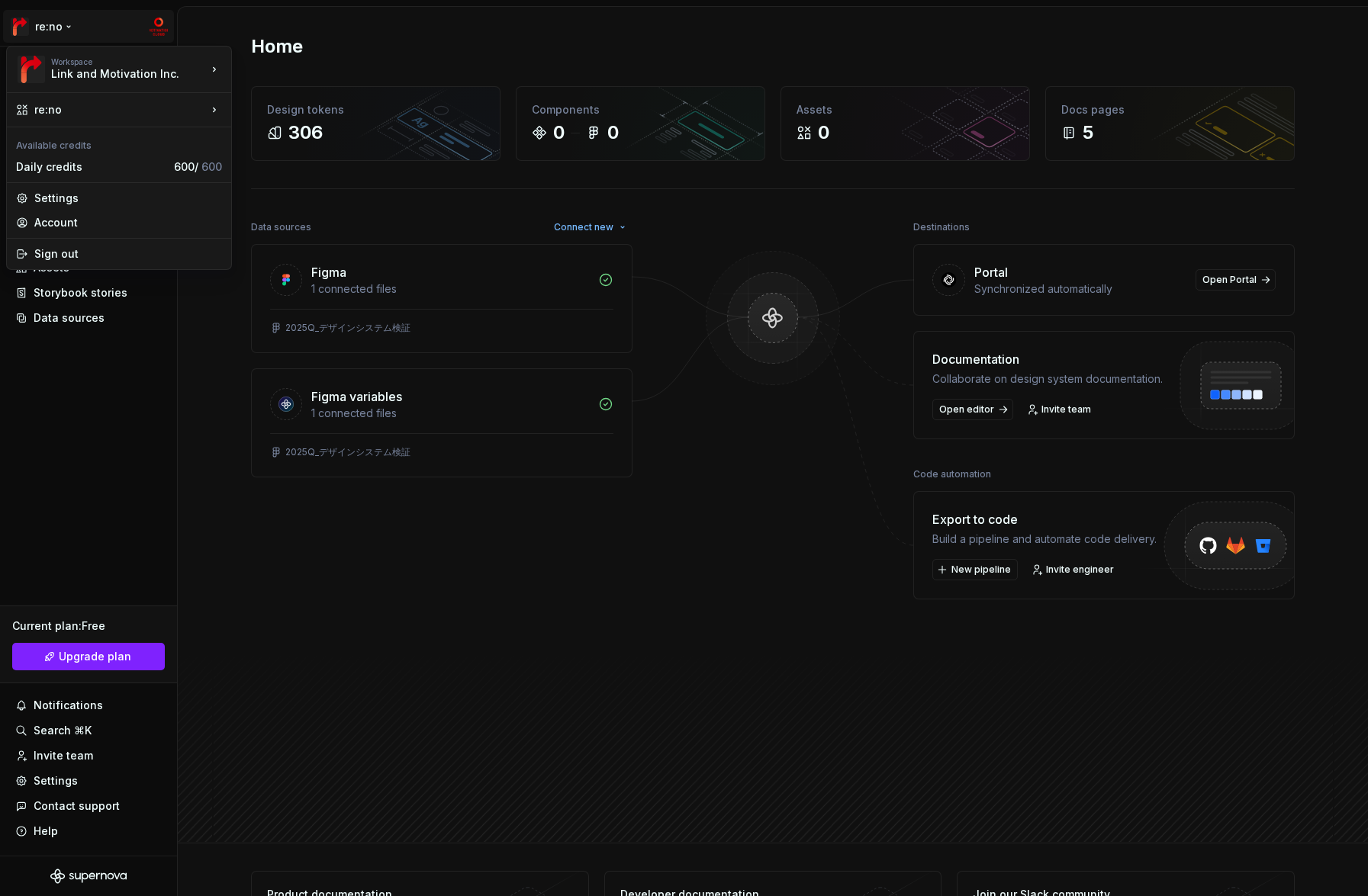
click at [483, 533] on html "re:no Home Documentation Analytics Code automation Design system data Design to…" at bounding box center [684, 448] width 1368 height 896
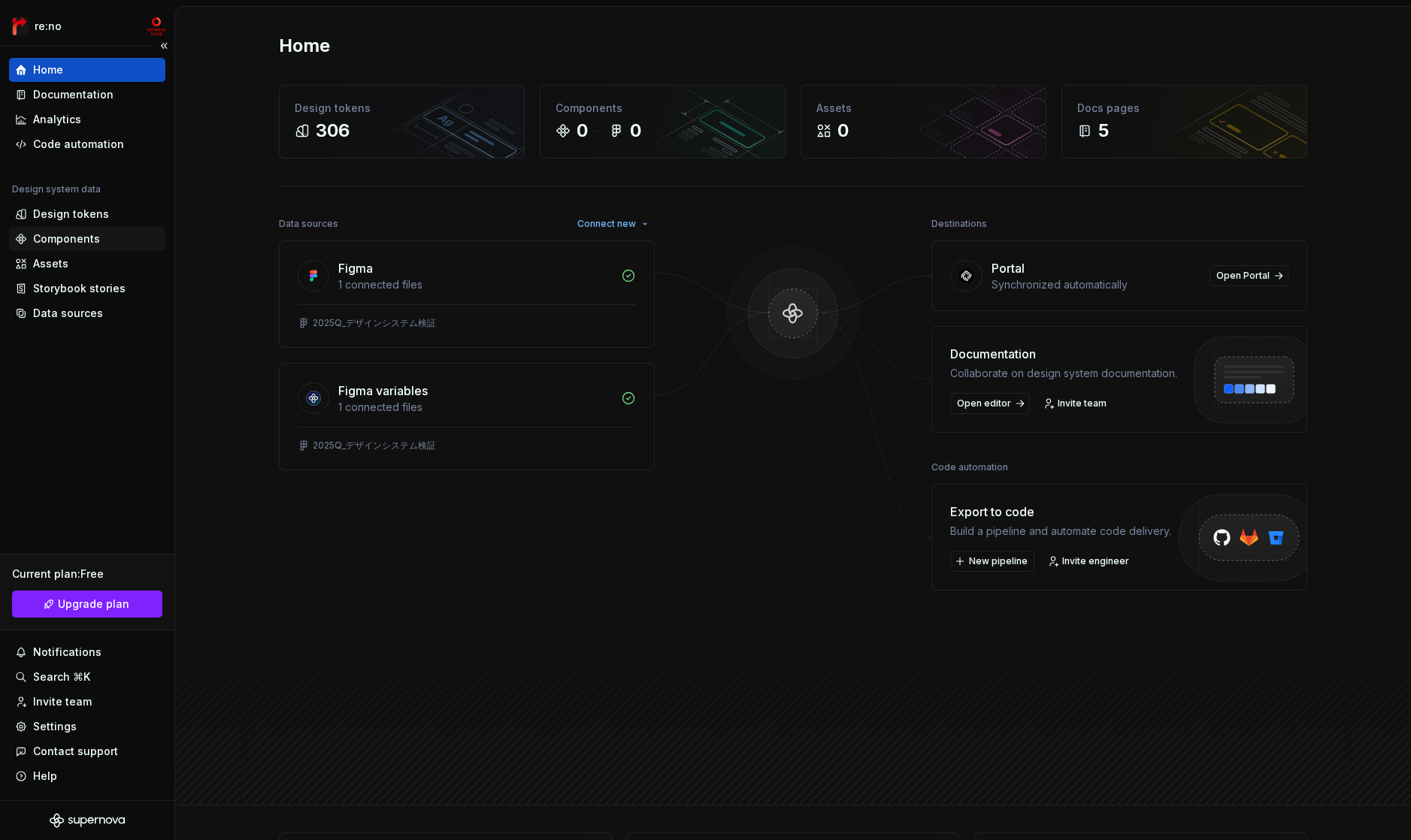
click at [75, 236] on div "Components" at bounding box center [66, 239] width 67 height 15
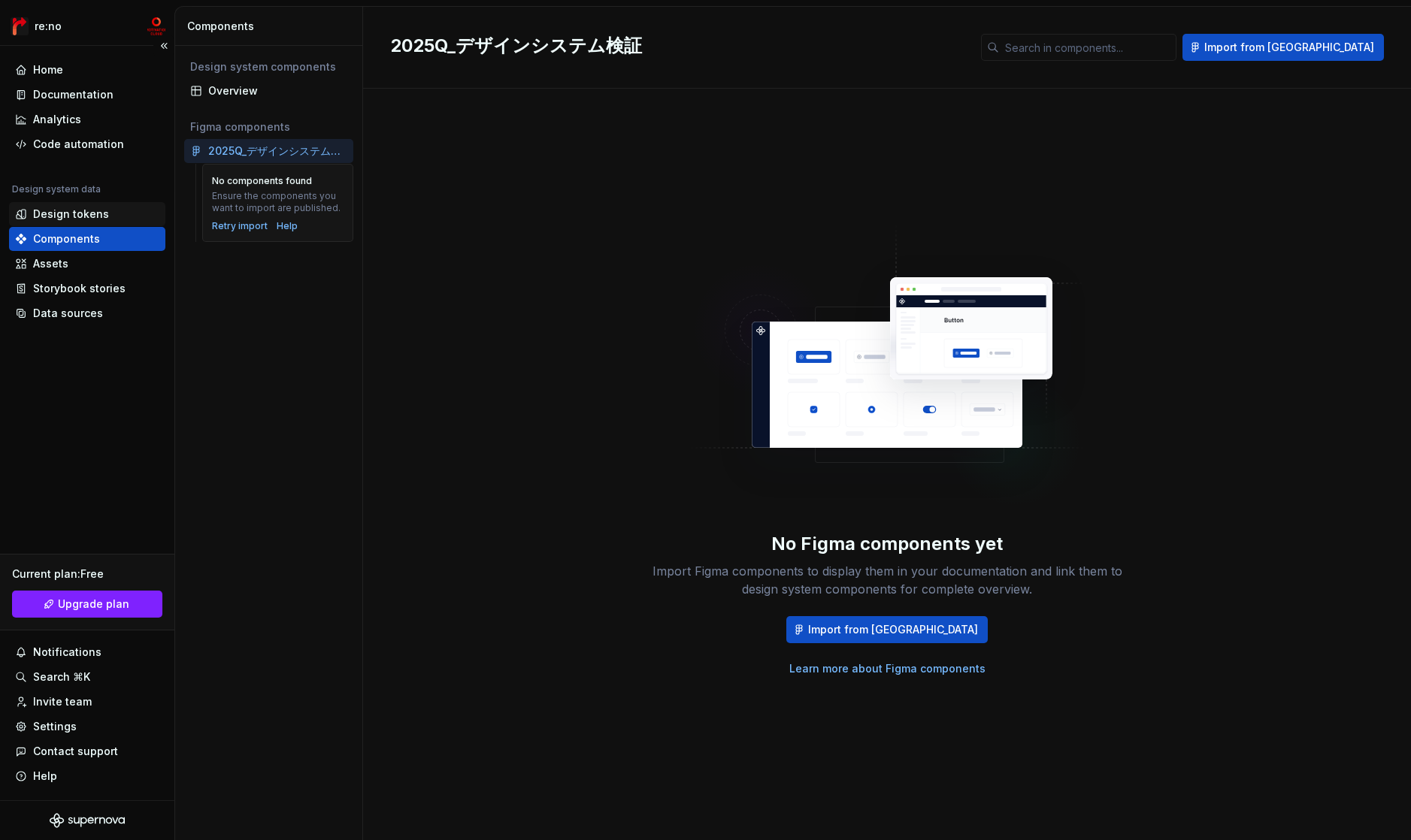
click at [42, 204] on div "Design tokens" at bounding box center [87, 214] width 156 height 24
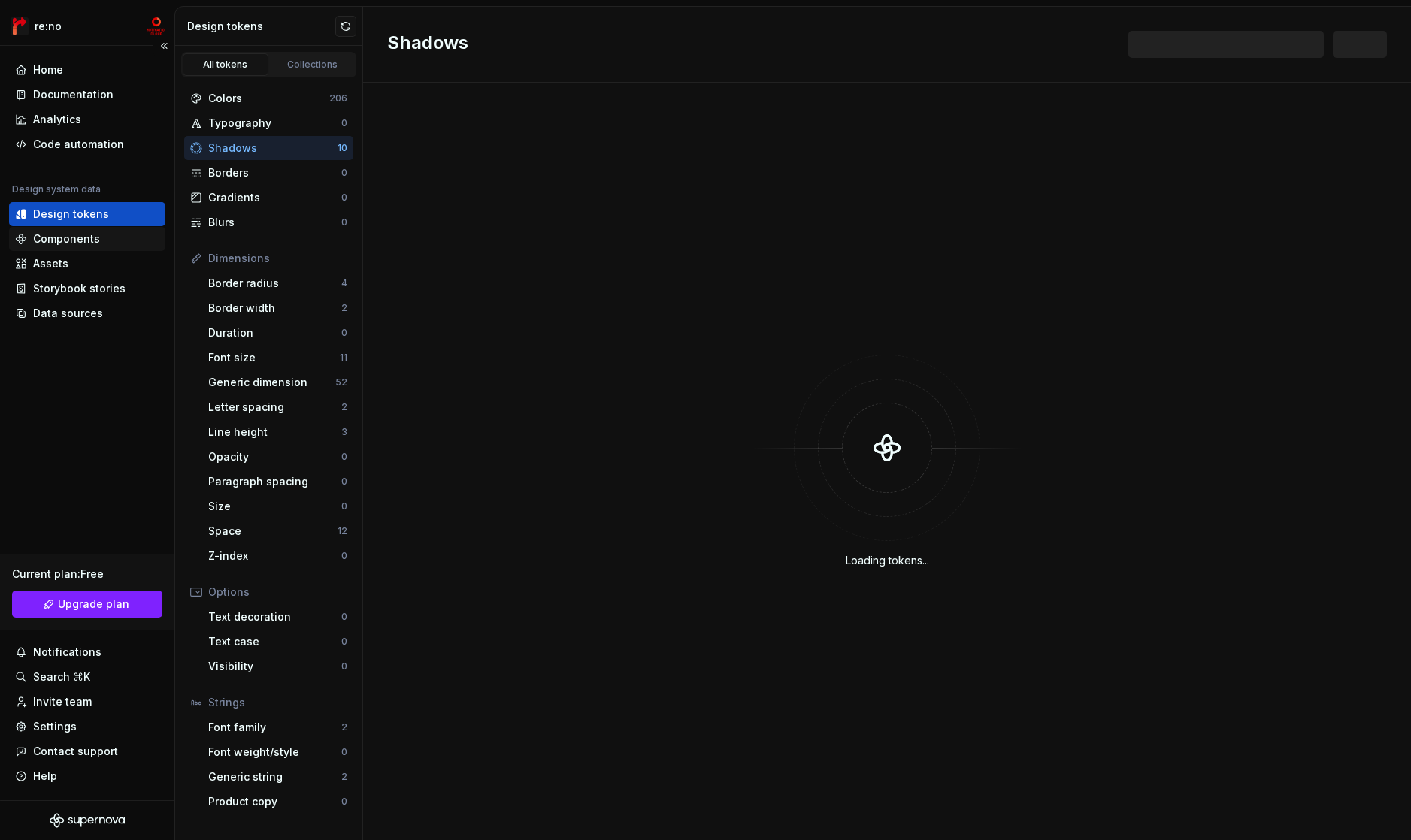
click at [106, 240] on div "Components" at bounding box center [87, 239] width 145 height 15
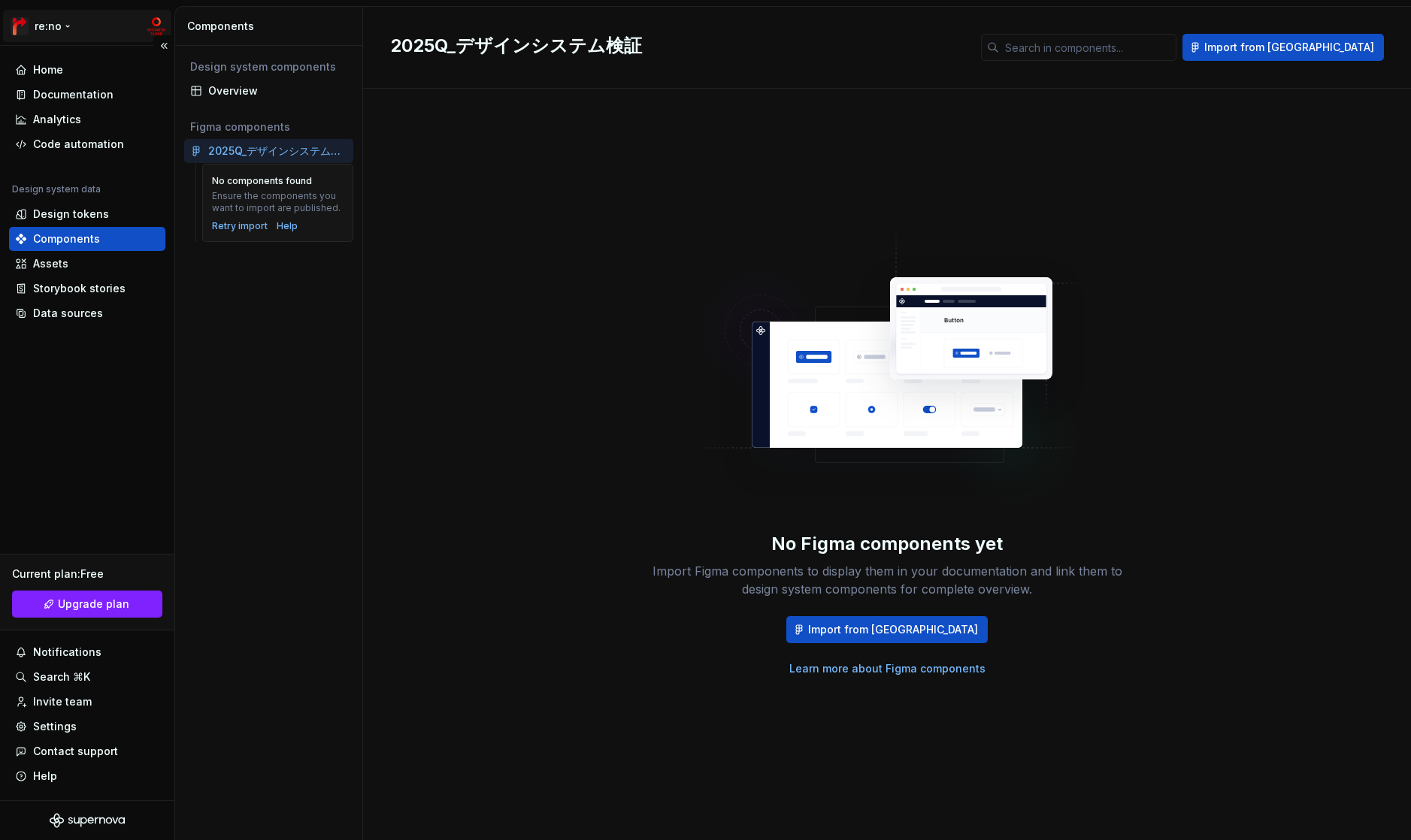
click at [38, 26] on html "re:no Home Documentation Analytics Code automation Design system data Design to…" at bounding box center [706, 420] width 1411 height 840
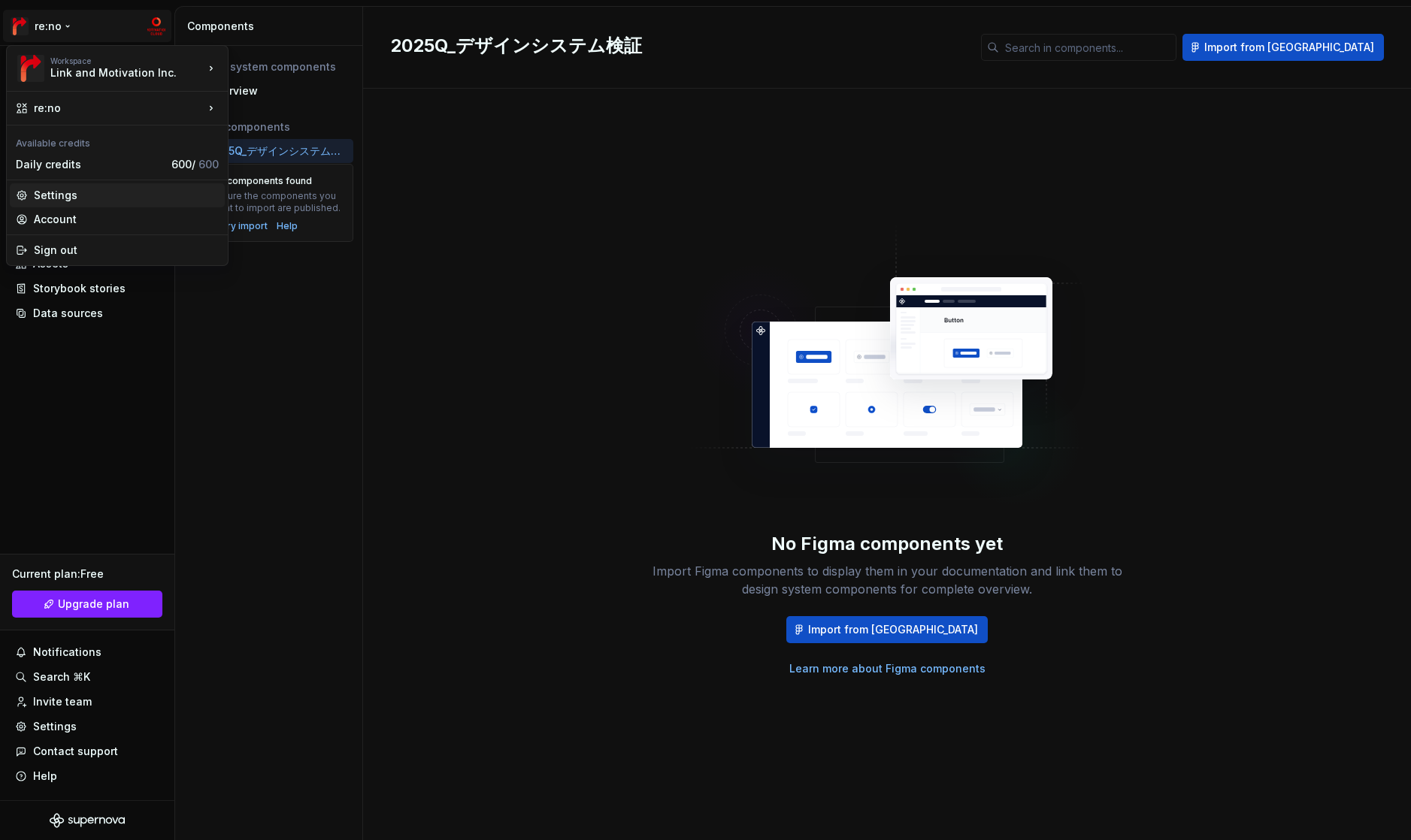
click at [86, 195] on div "Settings" at bounding box center [127, 195] width 185 height 15
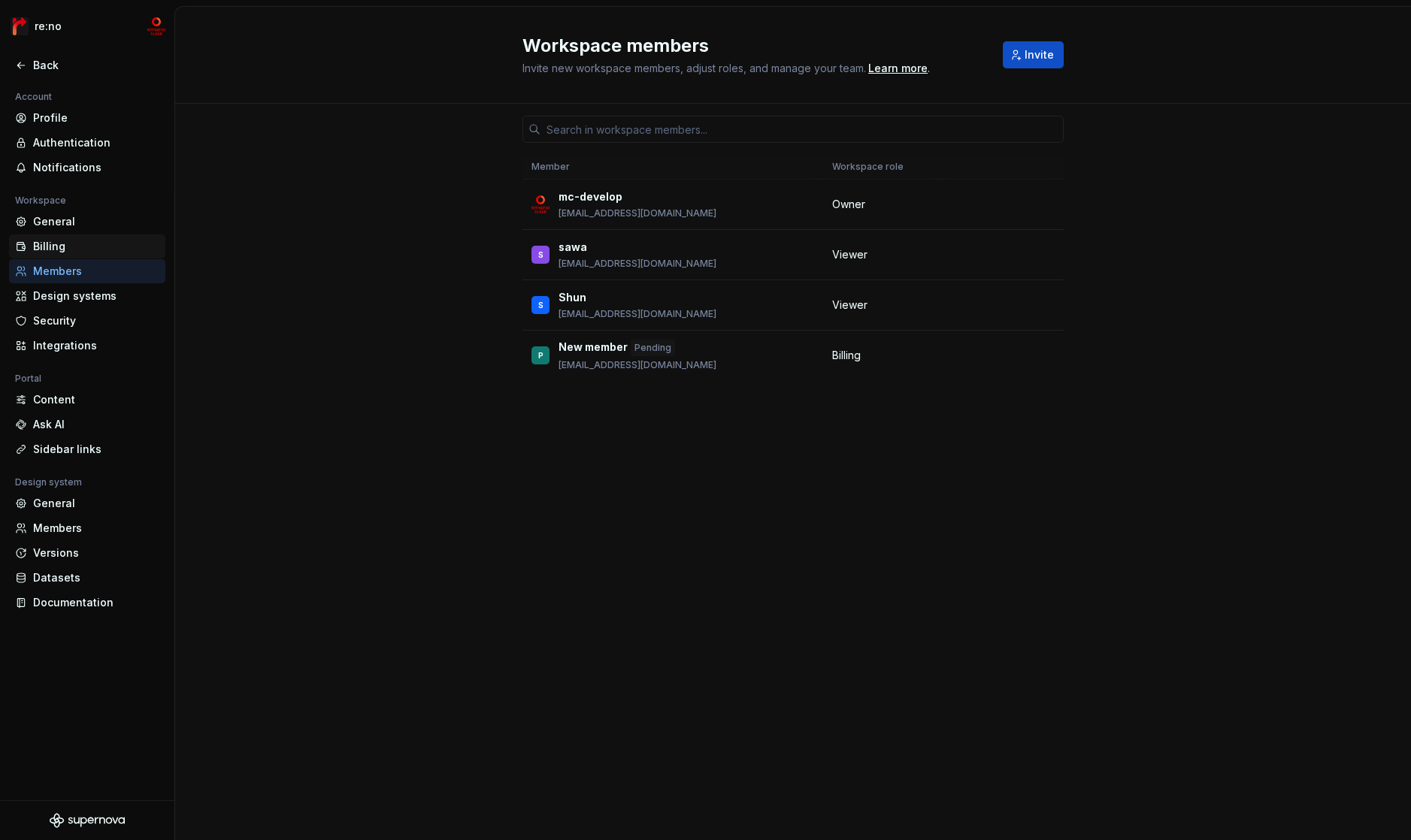
click at [103, 241] on div "Billing" at bounding box center [96, 246] width 127 height 15
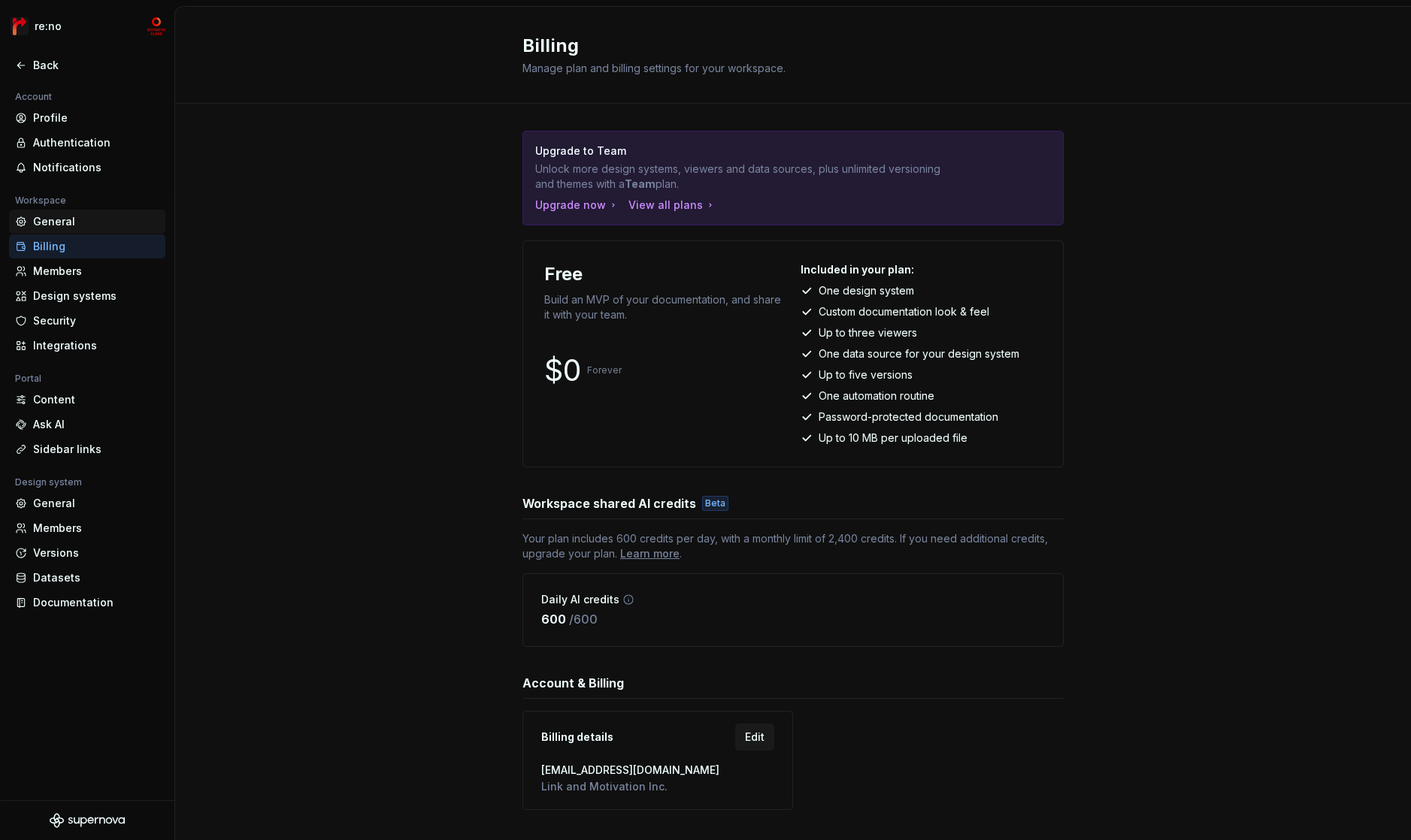
click at [75, 217] on div "General" at bounding box center [96, 222] width 127 height 15
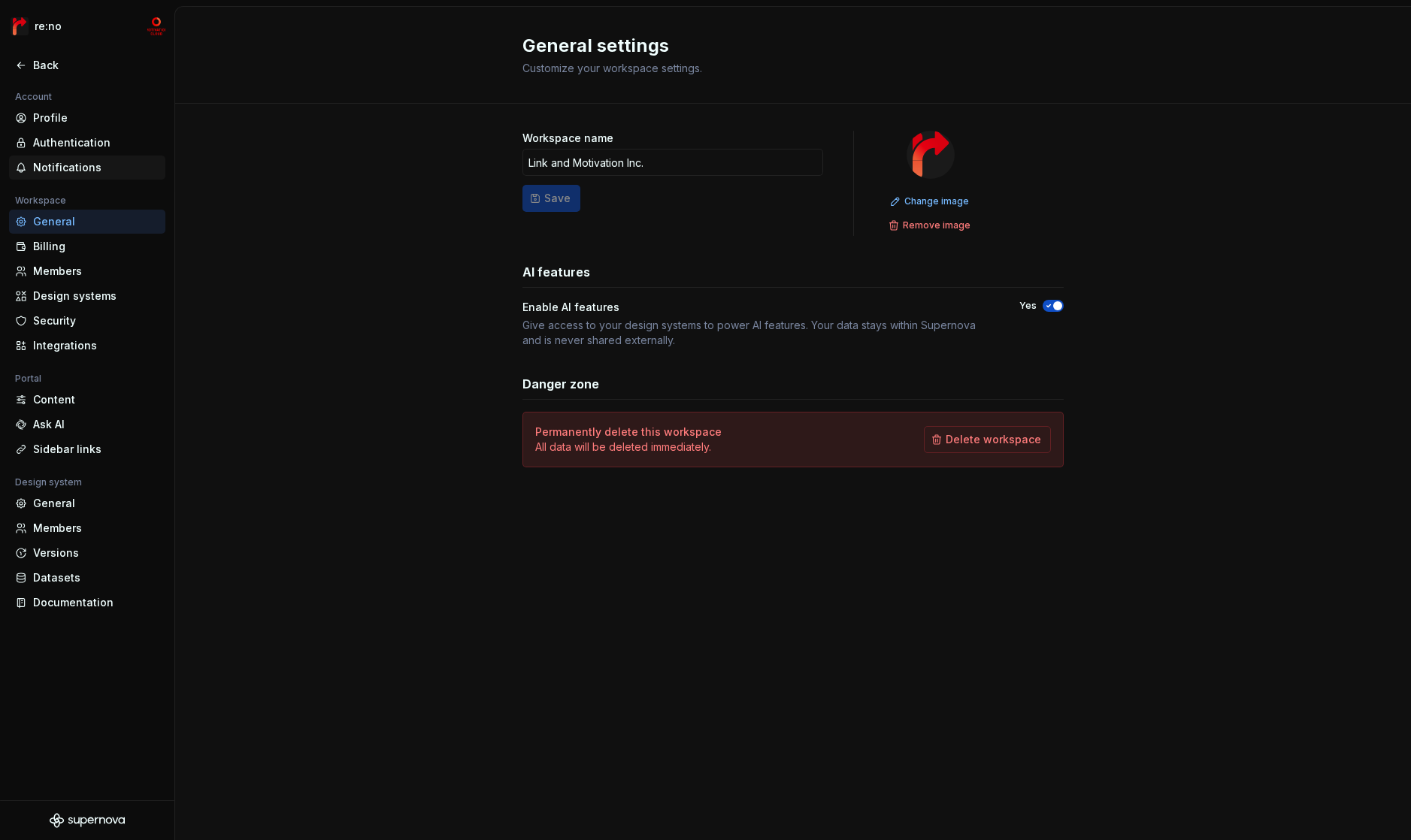
click at [103, 173] on div "Notifications" at bounding box center [96, 168] width 127 height 15
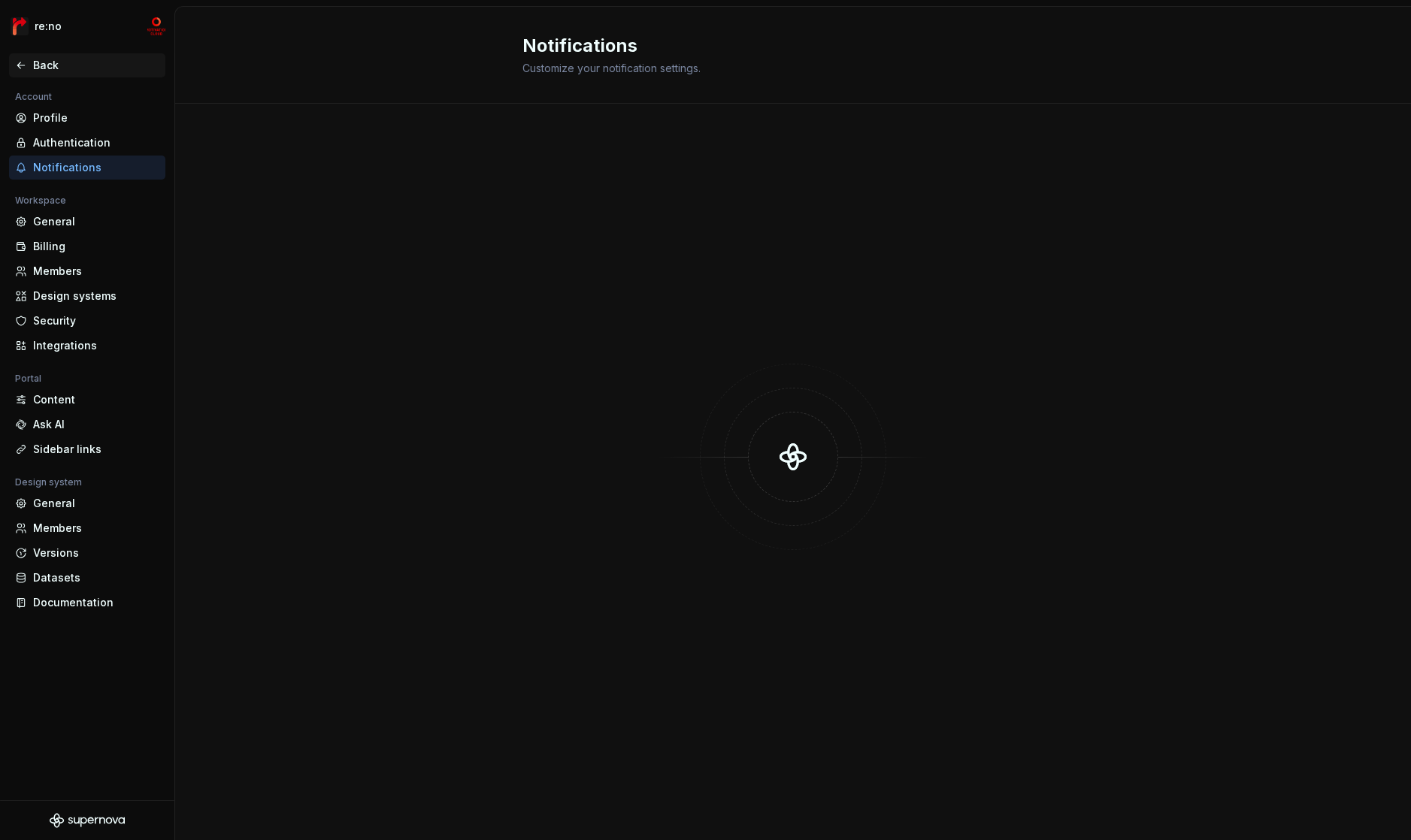
click at [73, 69] on div "Back" at bounding box center [96, 65] width 127 height 15
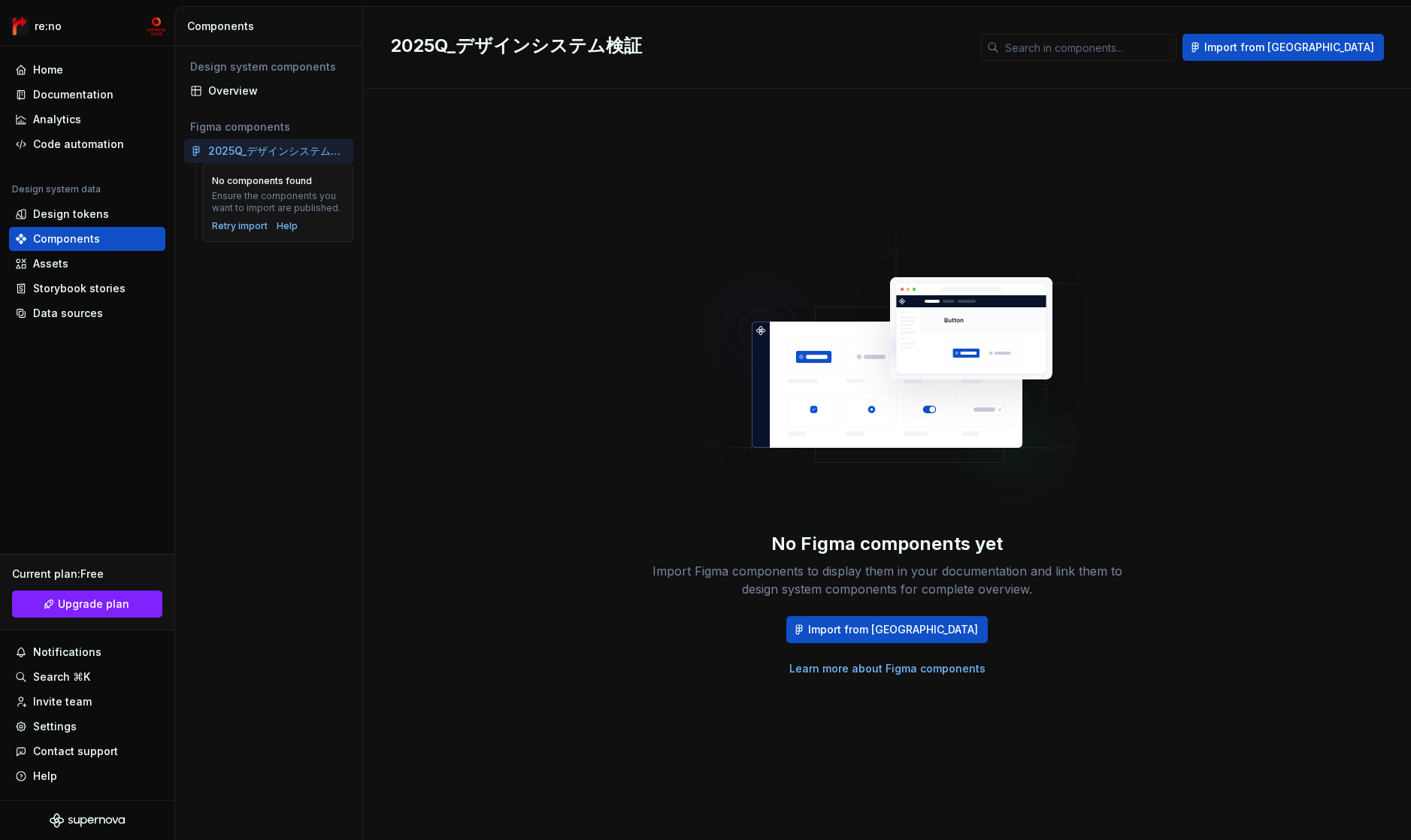
click at [343, 253] on div "Design system components Overview Figma components 2025Q_デザインシステム検証 No componen…" at bounding box center [269, 442] width 187 height 795
click at [98, 77] on div "Home" at bounding box center [87, 69] width 145 height 15
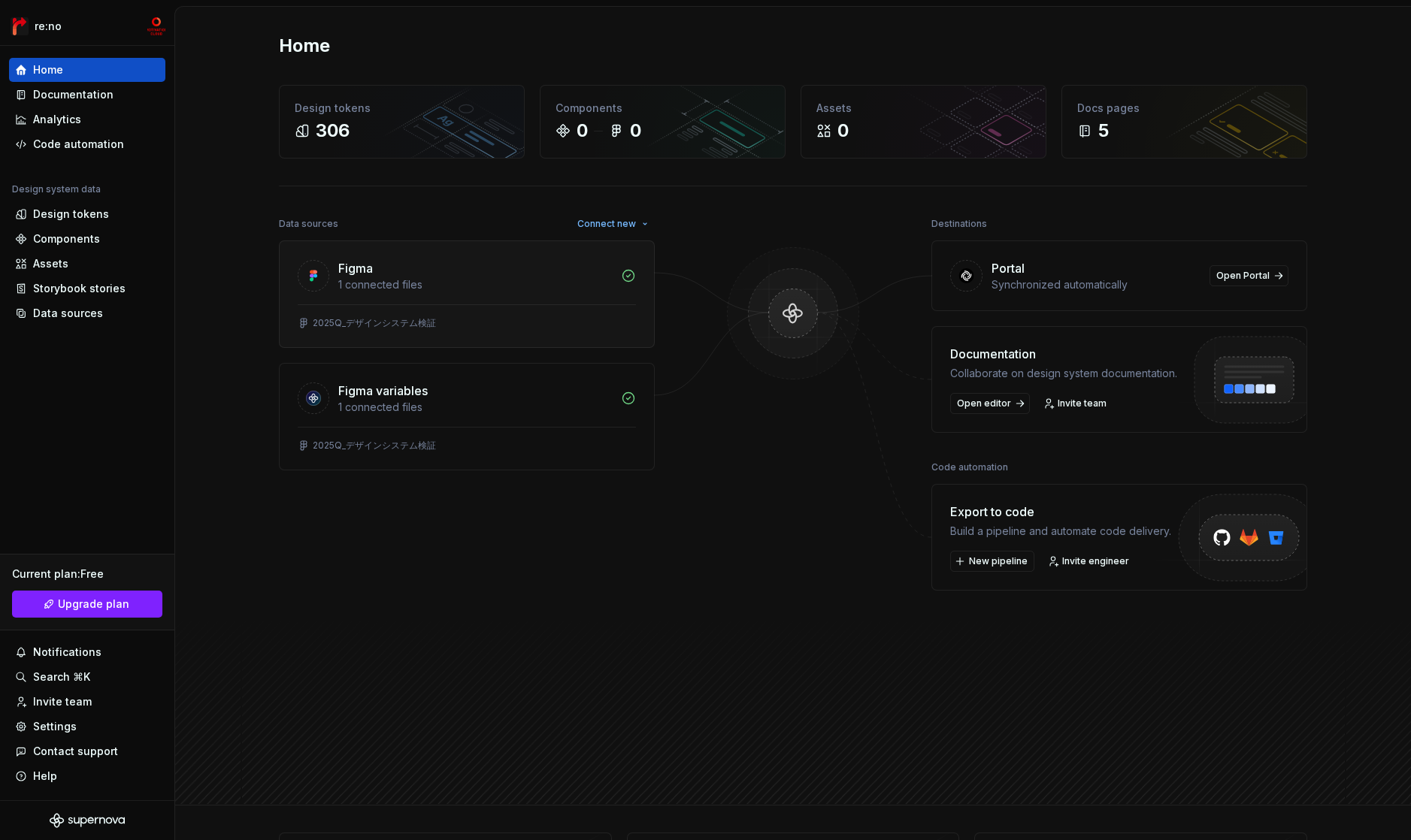
click at [468, 282] on div "1 connected files" at bounding box center [475, 284] width 274 height 15
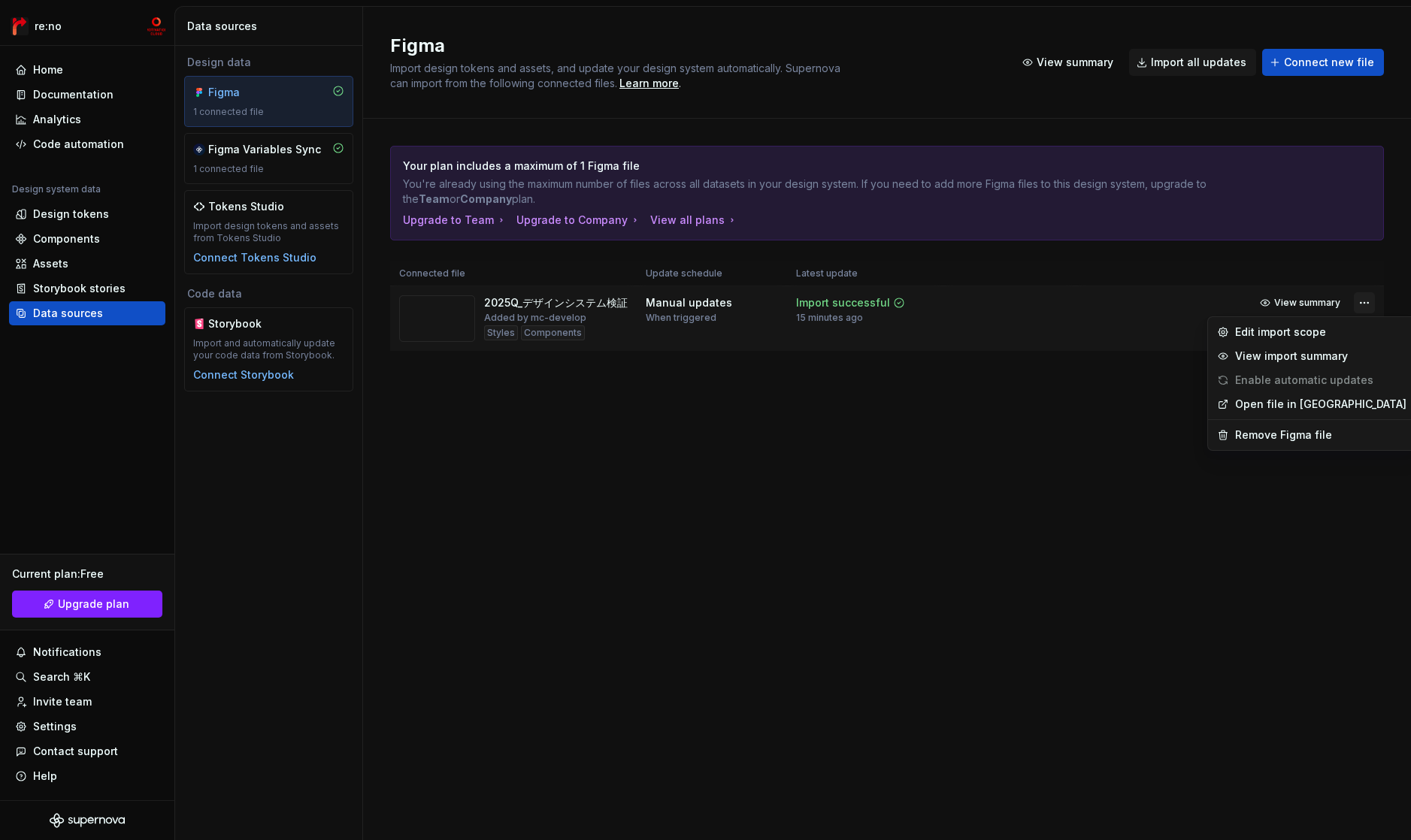
click at [1347, 302] on html "re:no Home Documentation Analytics Code automation Design system data Design to…" at bounding box center [706, 420] width 1411 height 840
click at [1345, 351] on div "View import summary" at bounding box center [1321, 356] width 171 height 15
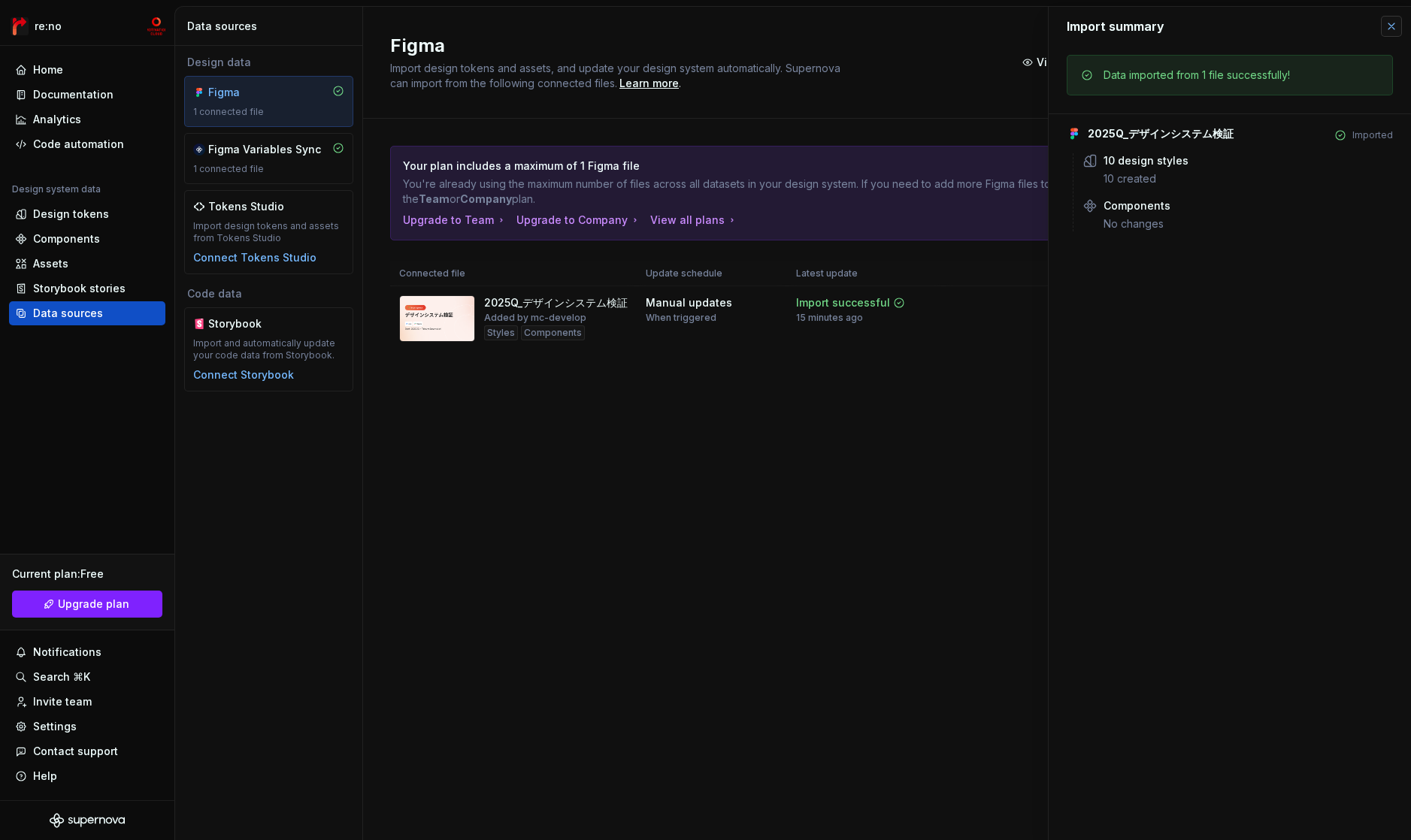
click at [1347, 29] on button "button" at bounding box center [1391, 26] width 21 height 21
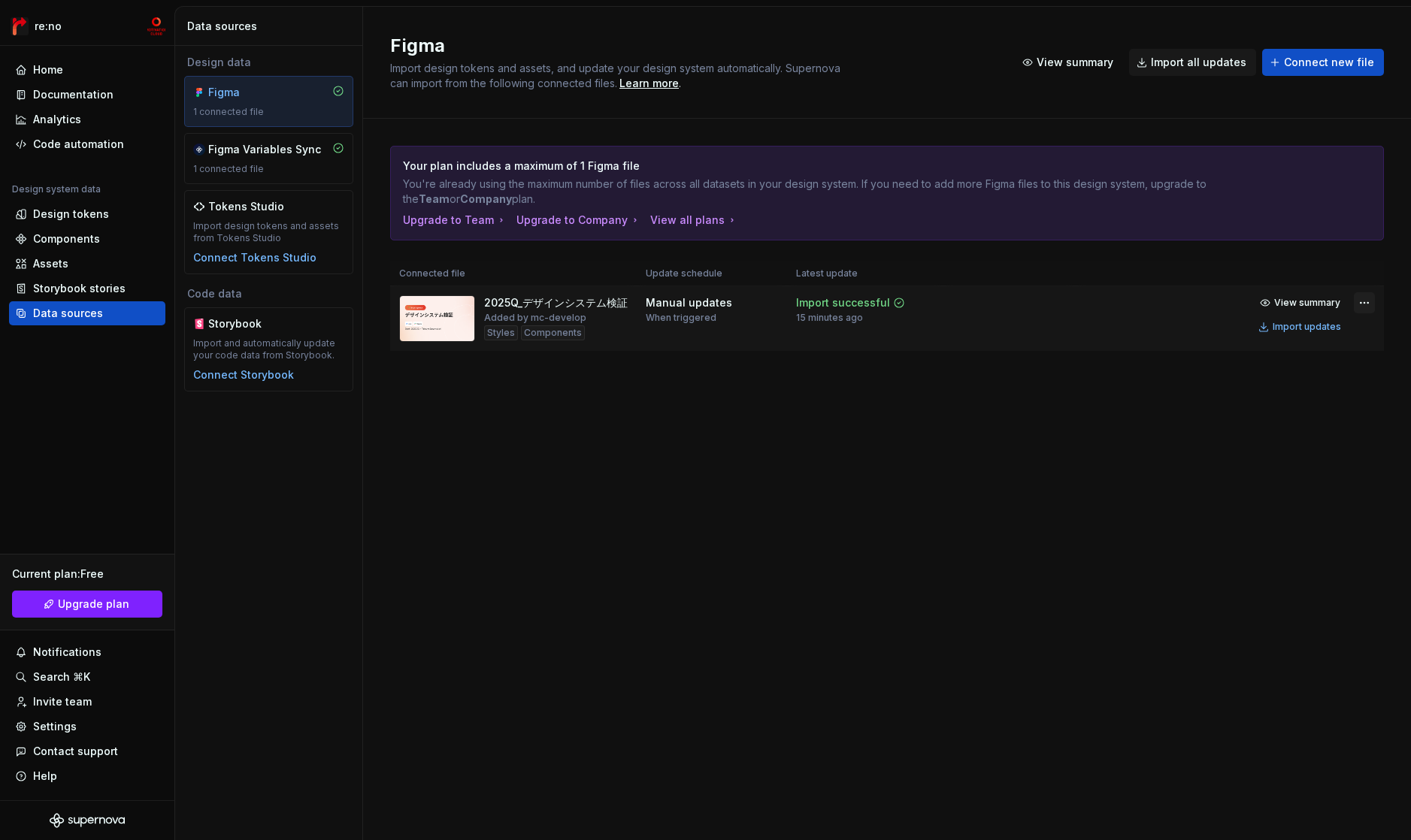
click at [1347, 302] on html "re:no Home Documentation Analytics Code automation Design system data Design to…" at bounding box center [706, 420] width 1411 height 840
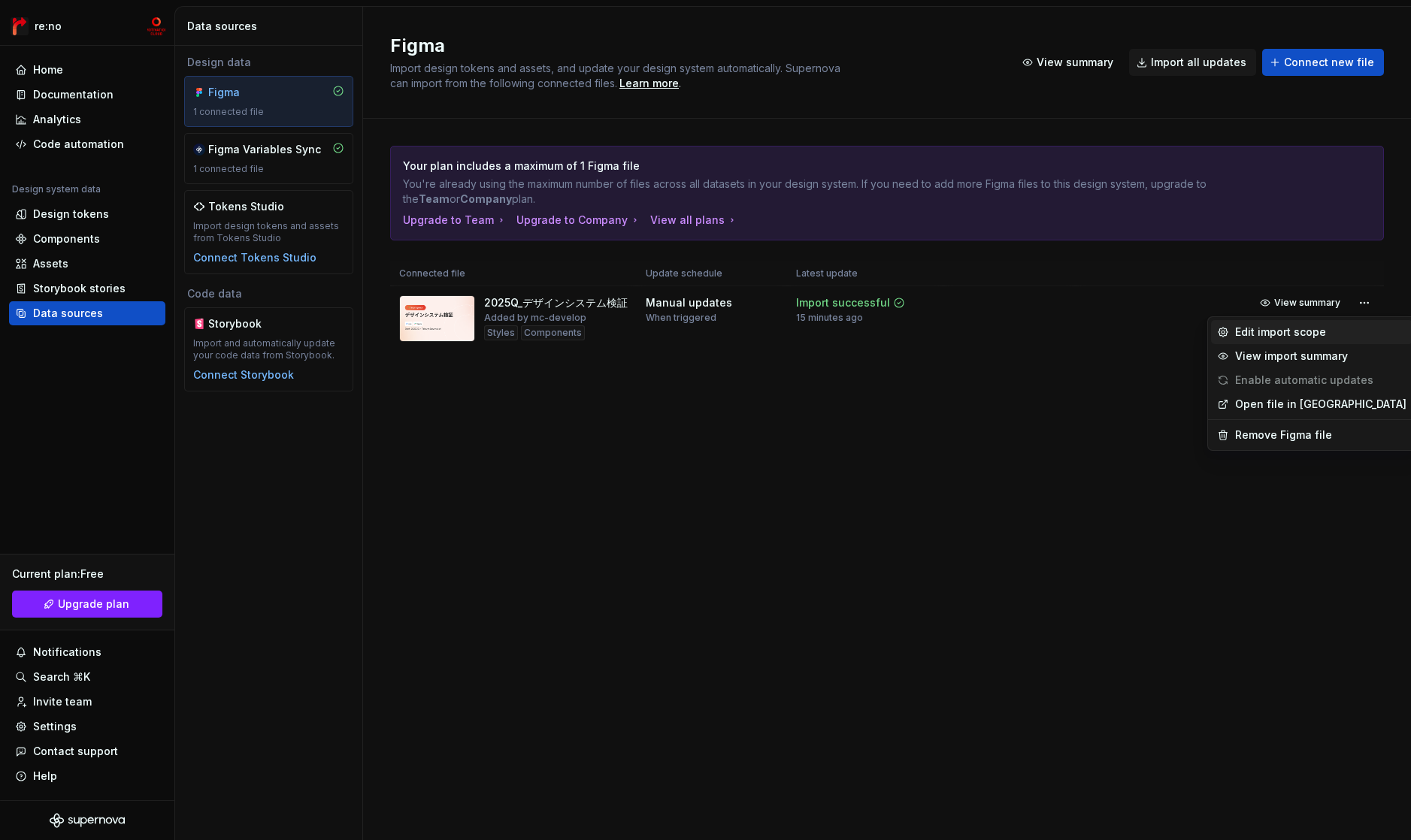
click at [1317, 332] on div "Edit import scope" at bounding box center [1321, 332] width 171 height 15
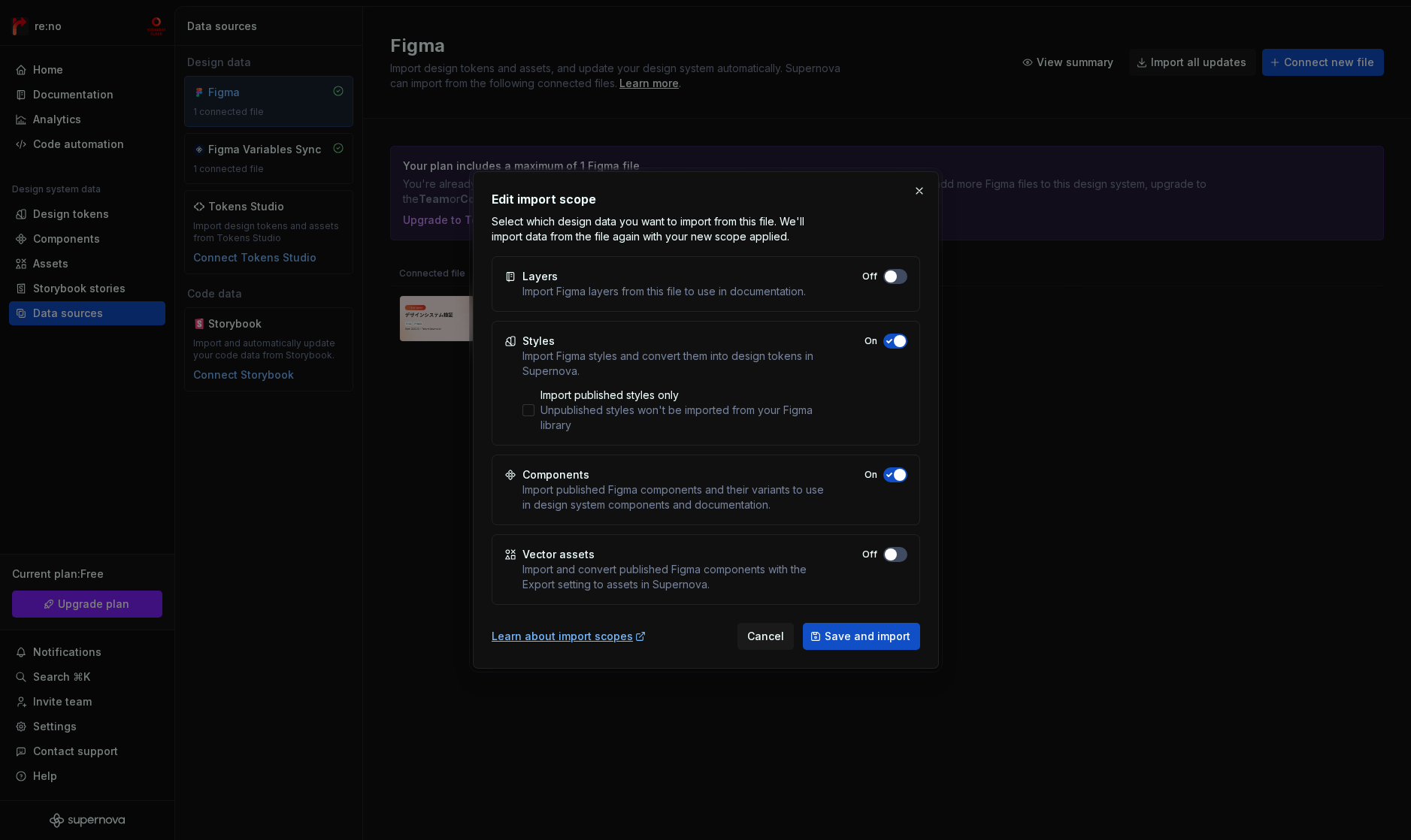
click at [630, 498] on div "Import published Figma components and their variants to use in design system co…" at bounding box center [674, 498] width 303 height 30
click at [586, 507] on div "Import published Figma components and their variants to use in design system co…" at bounding box center [674, 498] width 303 height 30
click at [586, 506] on div "Import published Figma components and their variants to use in design system co…" at bounding box center [674, 498] width 303 height 30
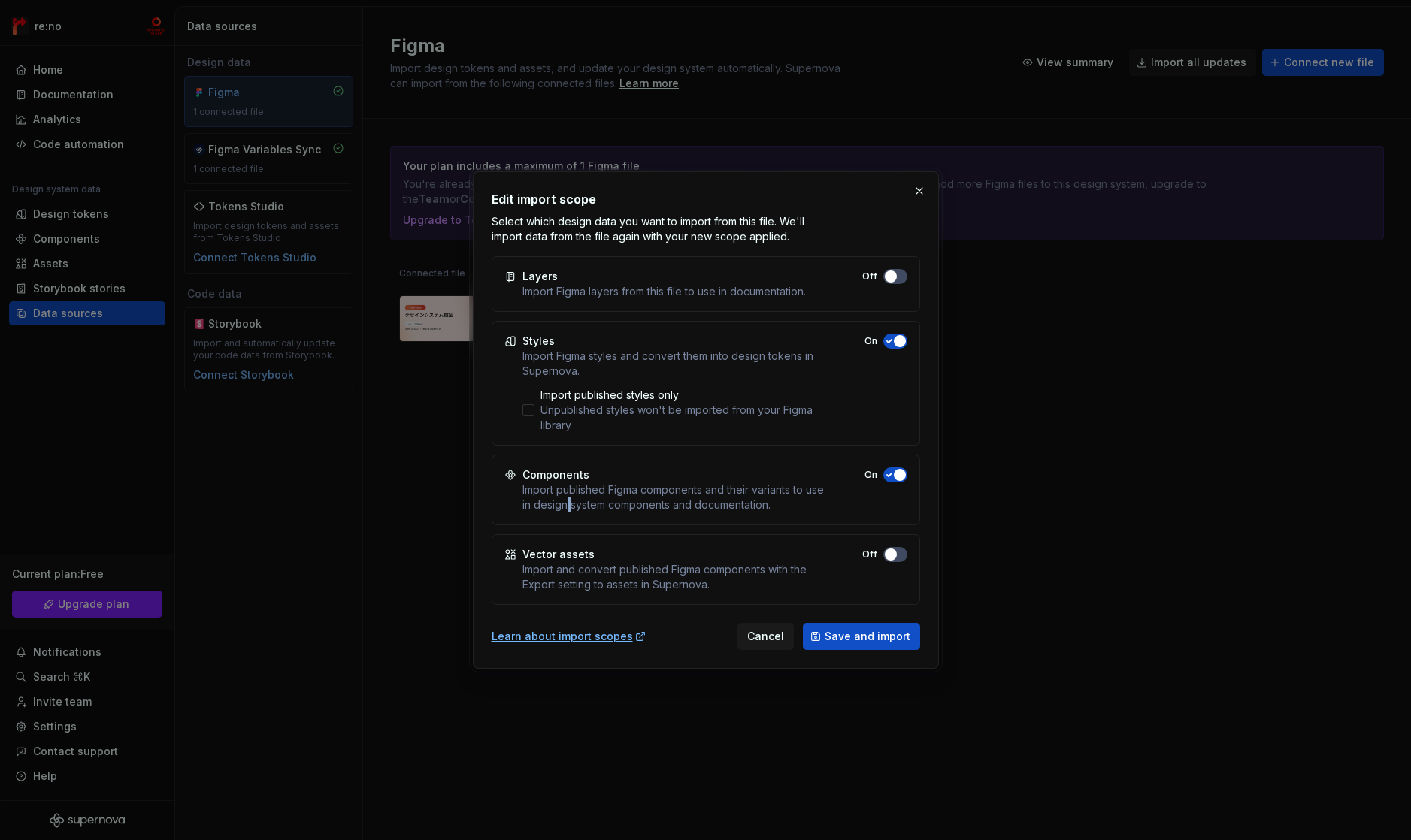
click at [586, 506] on div "Import published Figma components and their variants to use in design system co…" at bounding box center [674, 498] width 303 height 30
copy div "Import published Figma components and their variants to use in design system co…"
